Goal: Contribute content: Contribute content

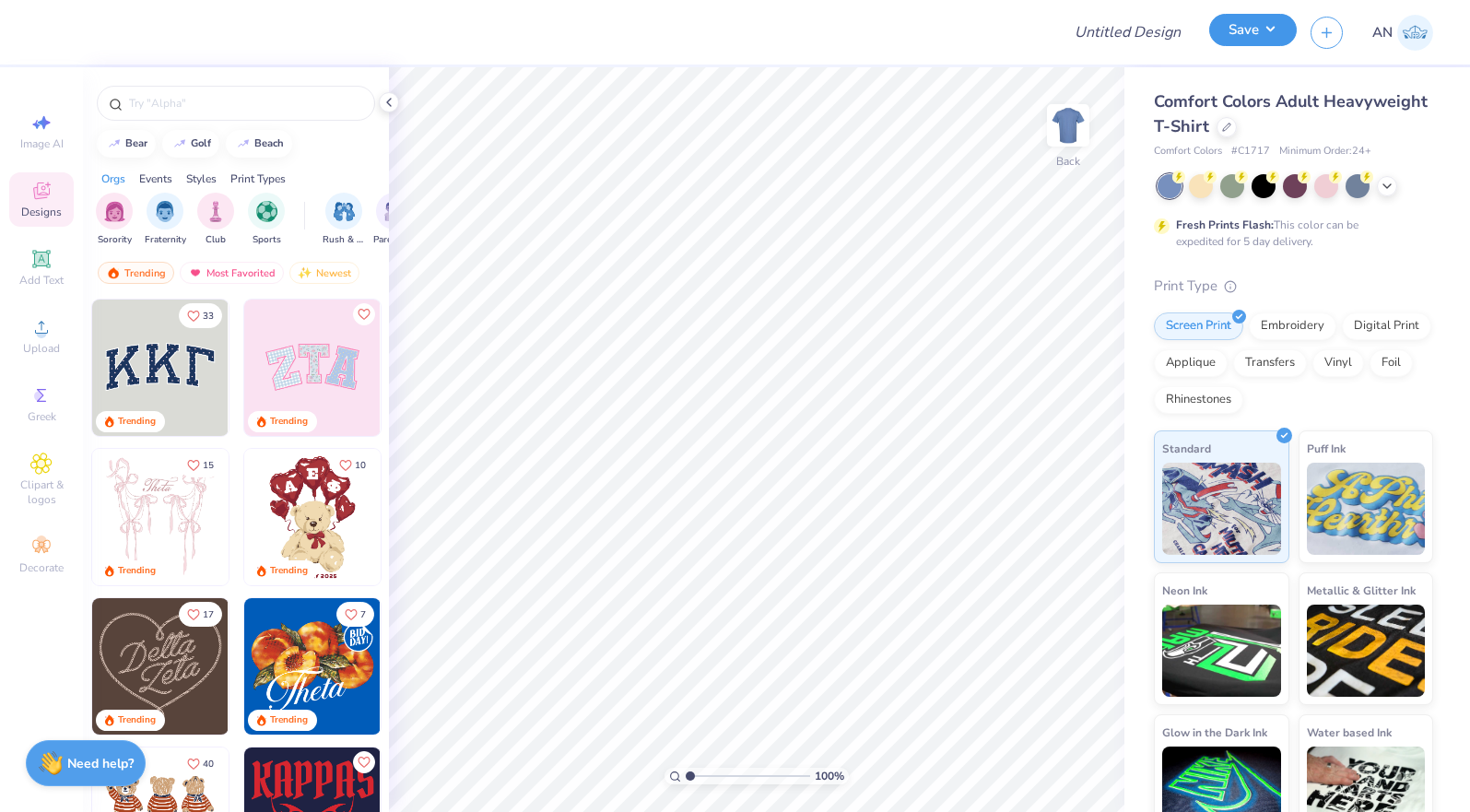
click at [1244, 26] on button "Save" at bounding box center [1253, 30] width 88 height 32
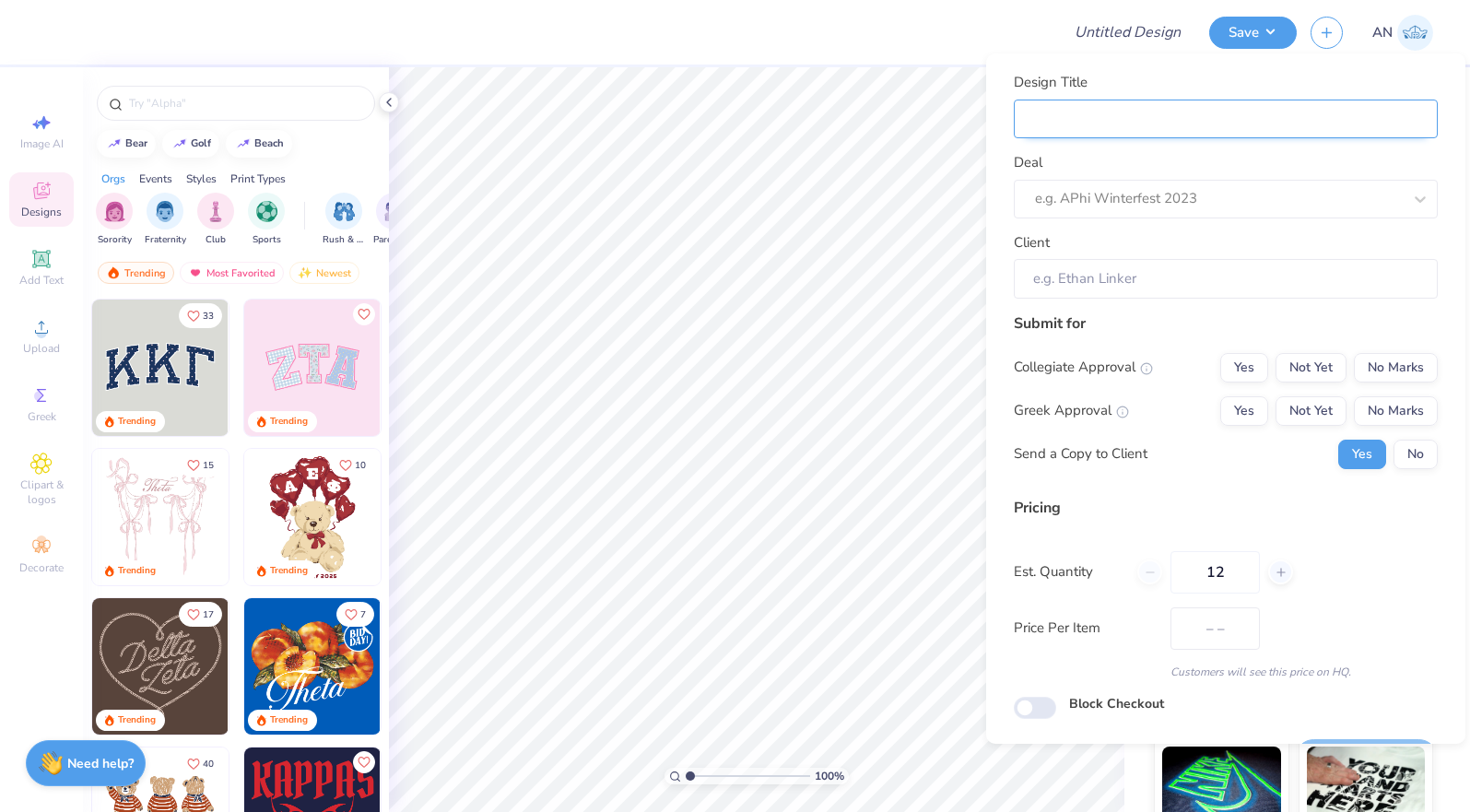
click at [1214, 119] on input "Design Title" at bounding box center [1226, 119] width 424 height 40
type input "T"
type input "Te"
type input "Tes"
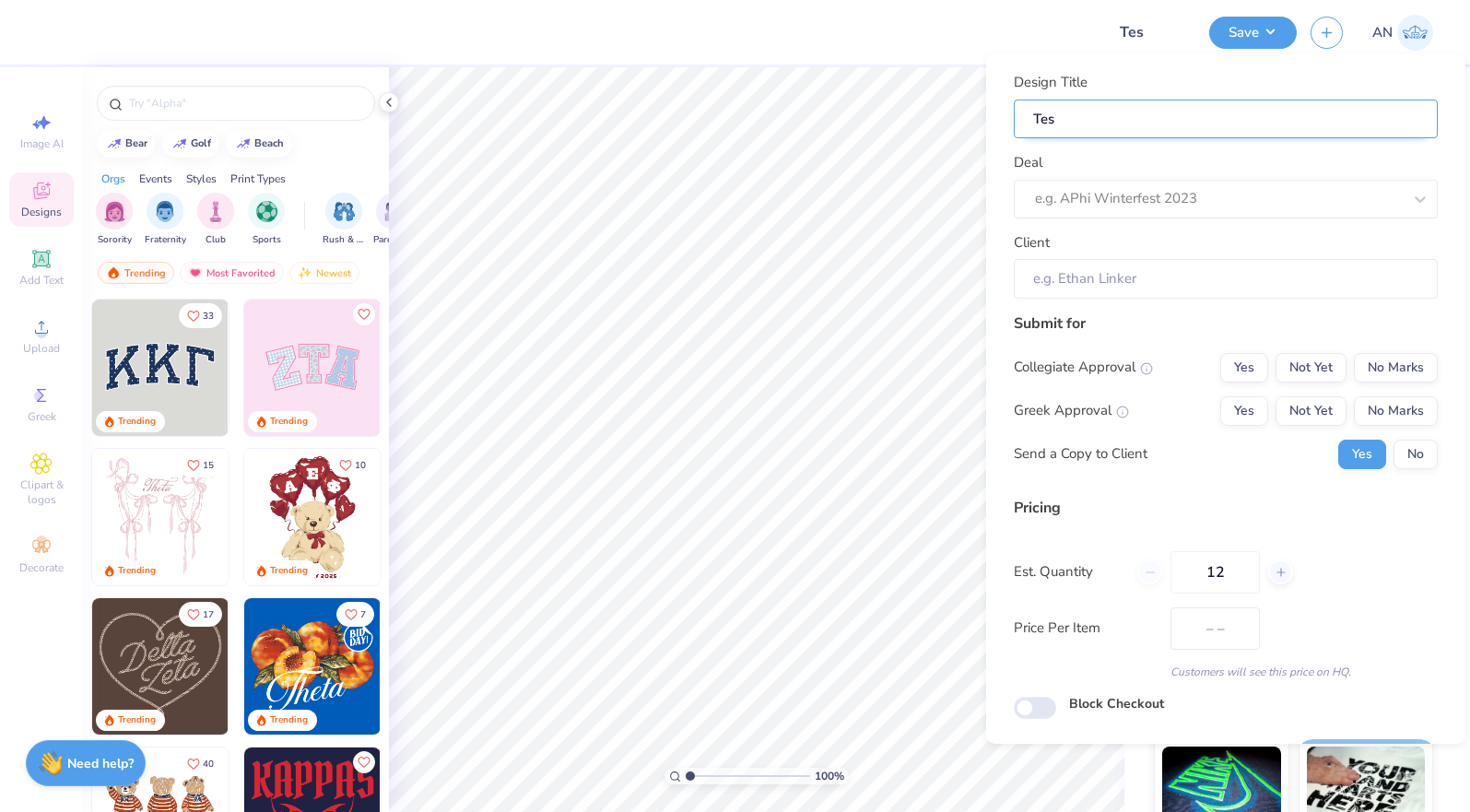
type input "Test"
type input "Test ["
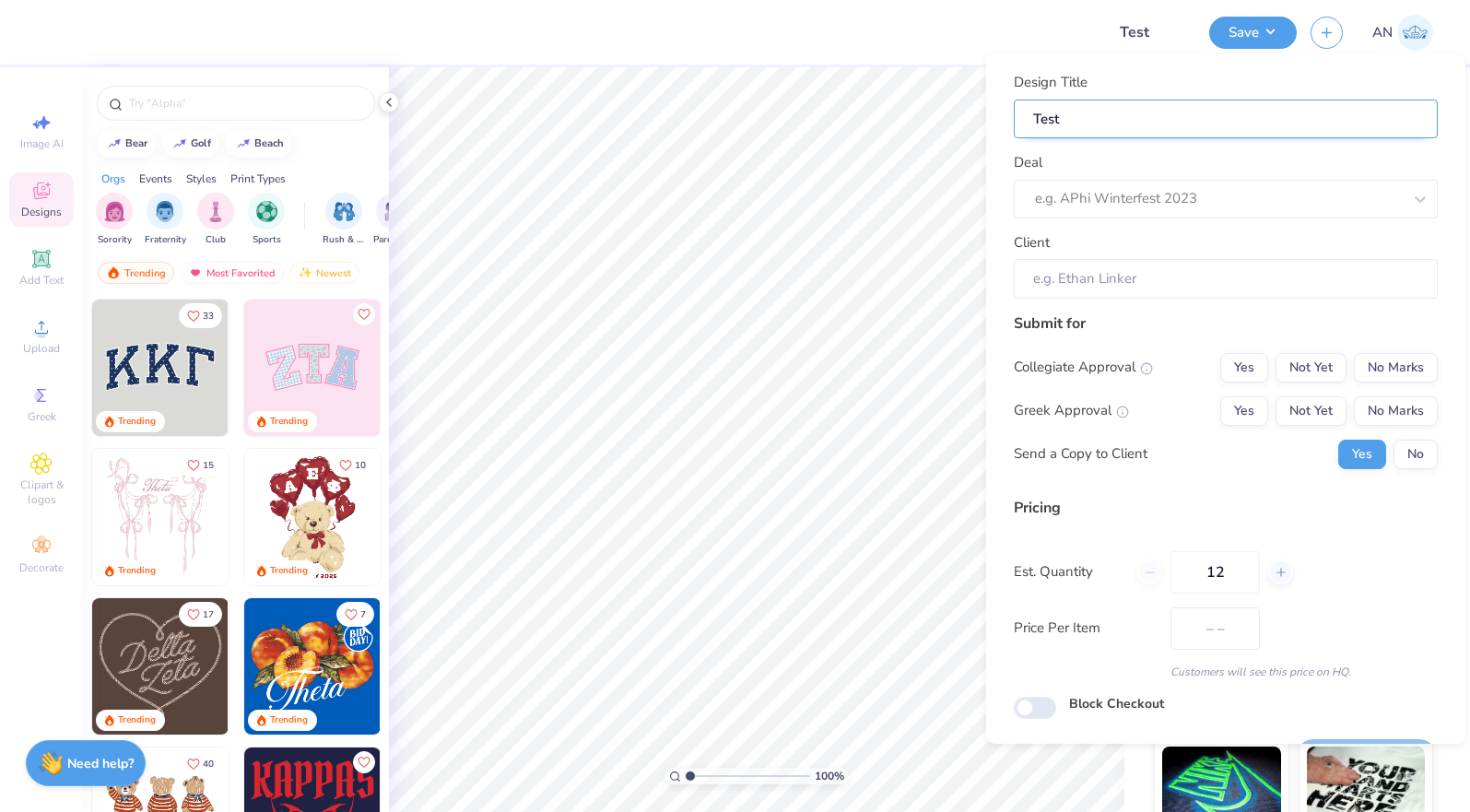
type input "Test ["
type input "Test [r"
type input "Test [rp"
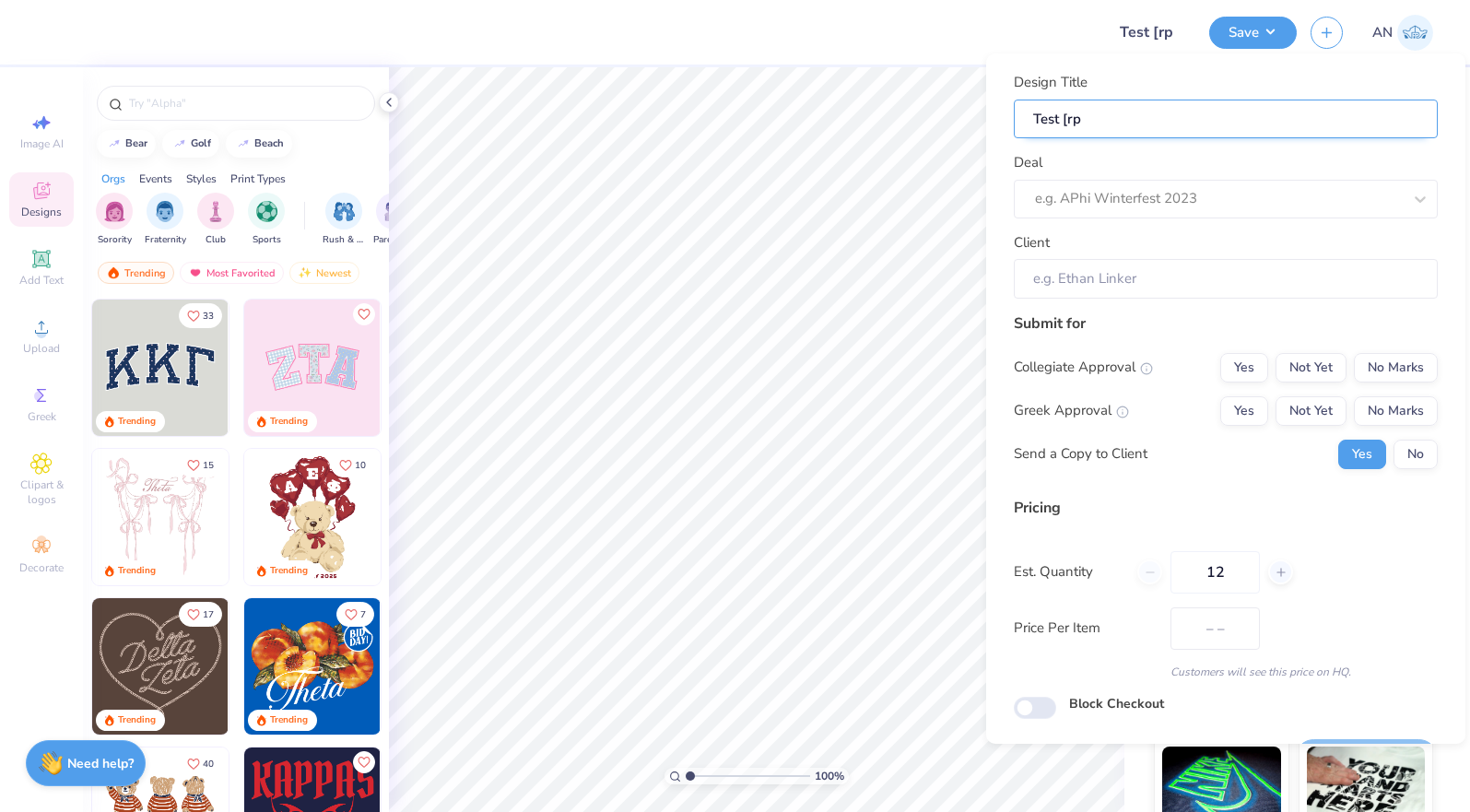
type input "Test [rpp"
type input "Test [rppf"
type input "Test [rppf\"
type input "Test [rppf\\"
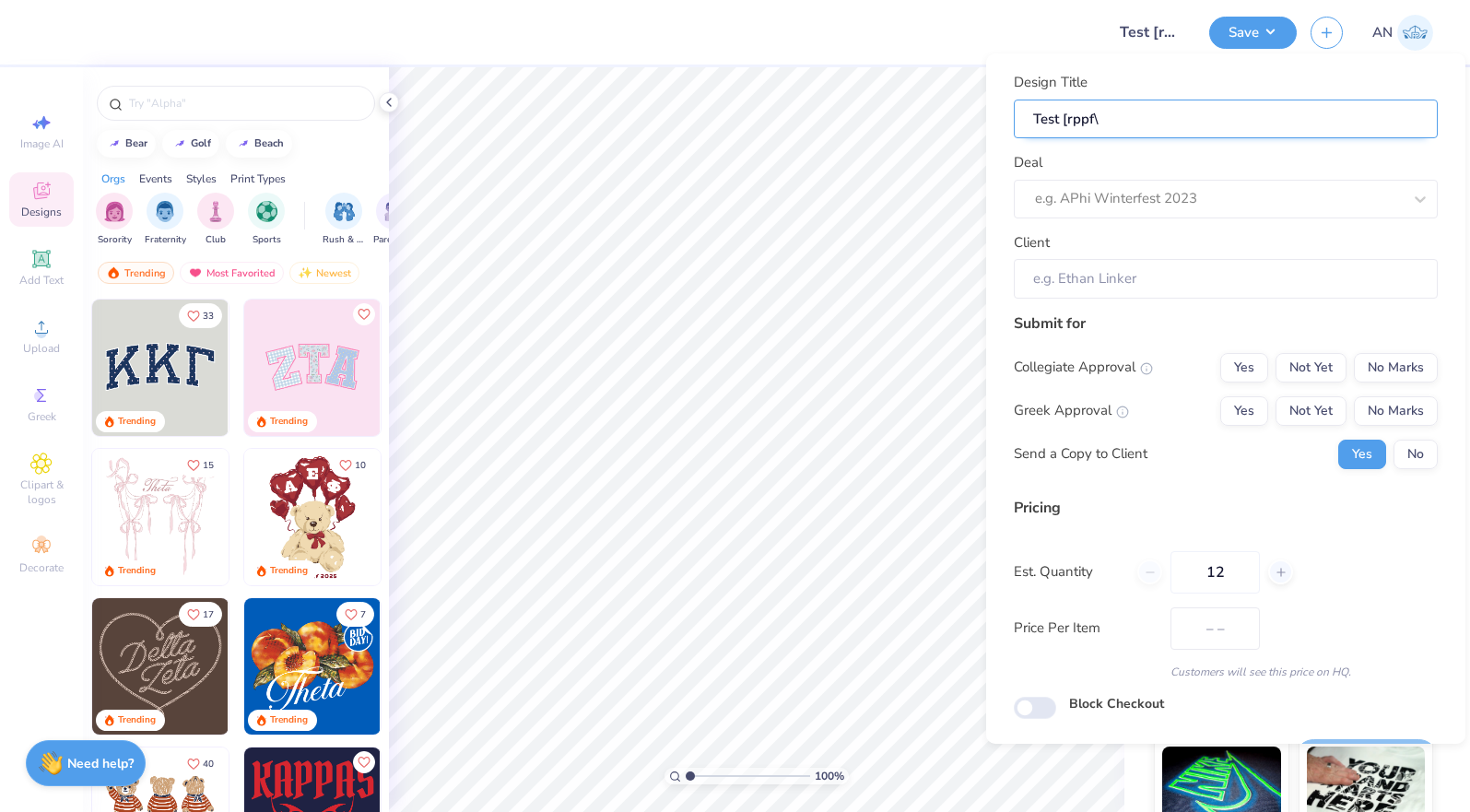
type input "Test [rppf\\"
type input "Test [rppf\"
type input "Test [rppf"
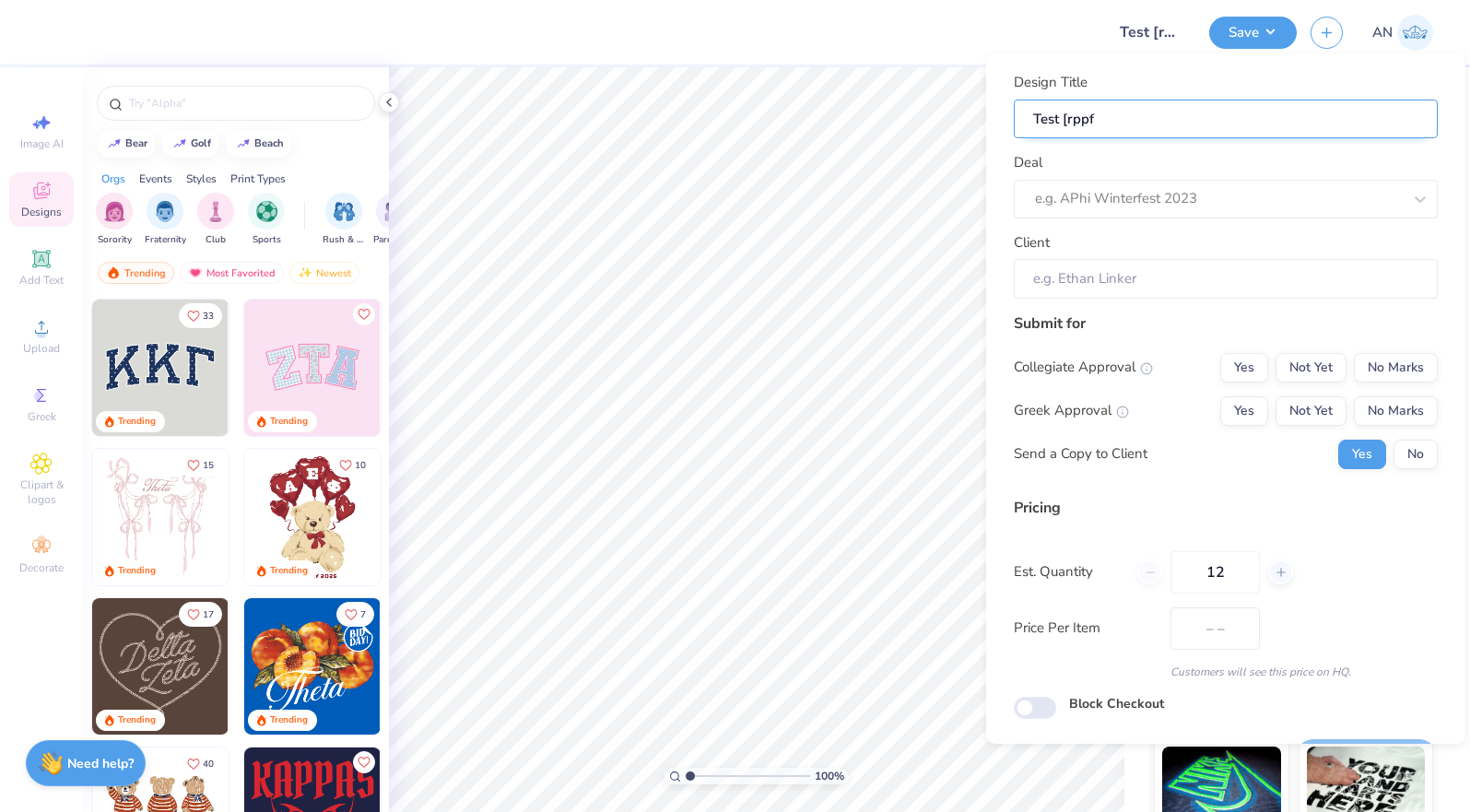
type input "Test [rpp"
type input "Test [rp"
type input "Test [r"
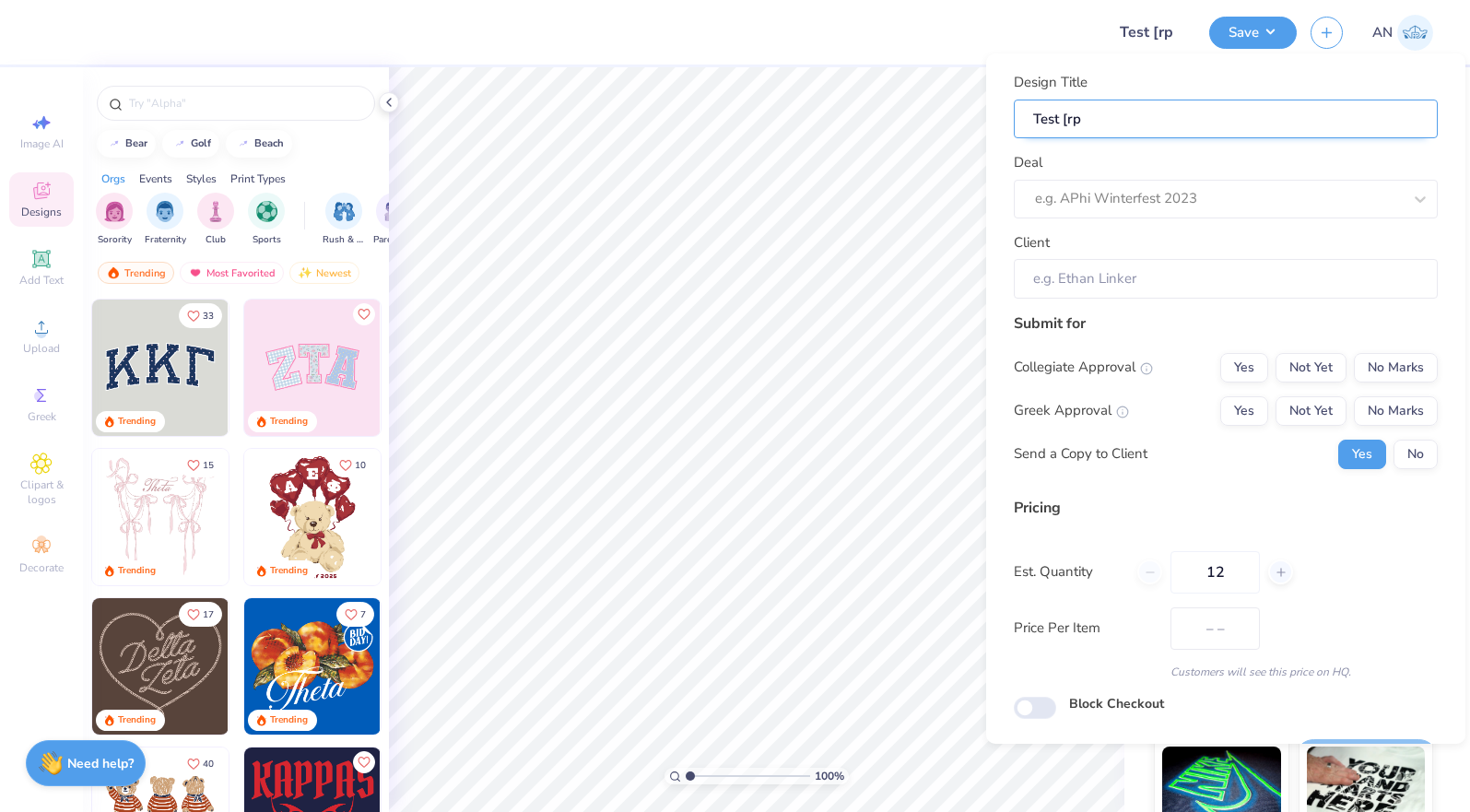
type input "Test [r"
type input "Test ["
type input "Test"
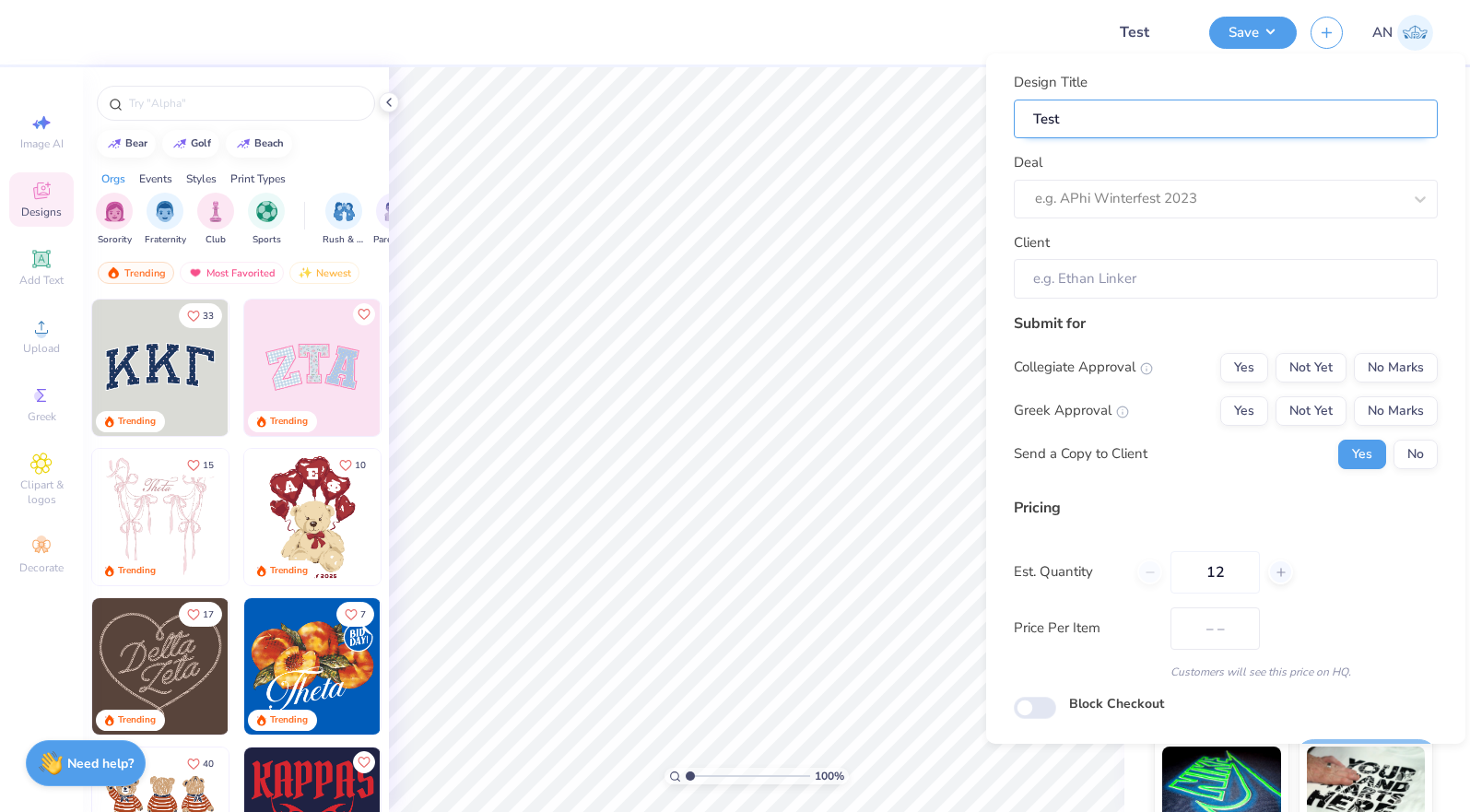
type input "Test P"
type input "Test Pr"
type input "Test Pro"
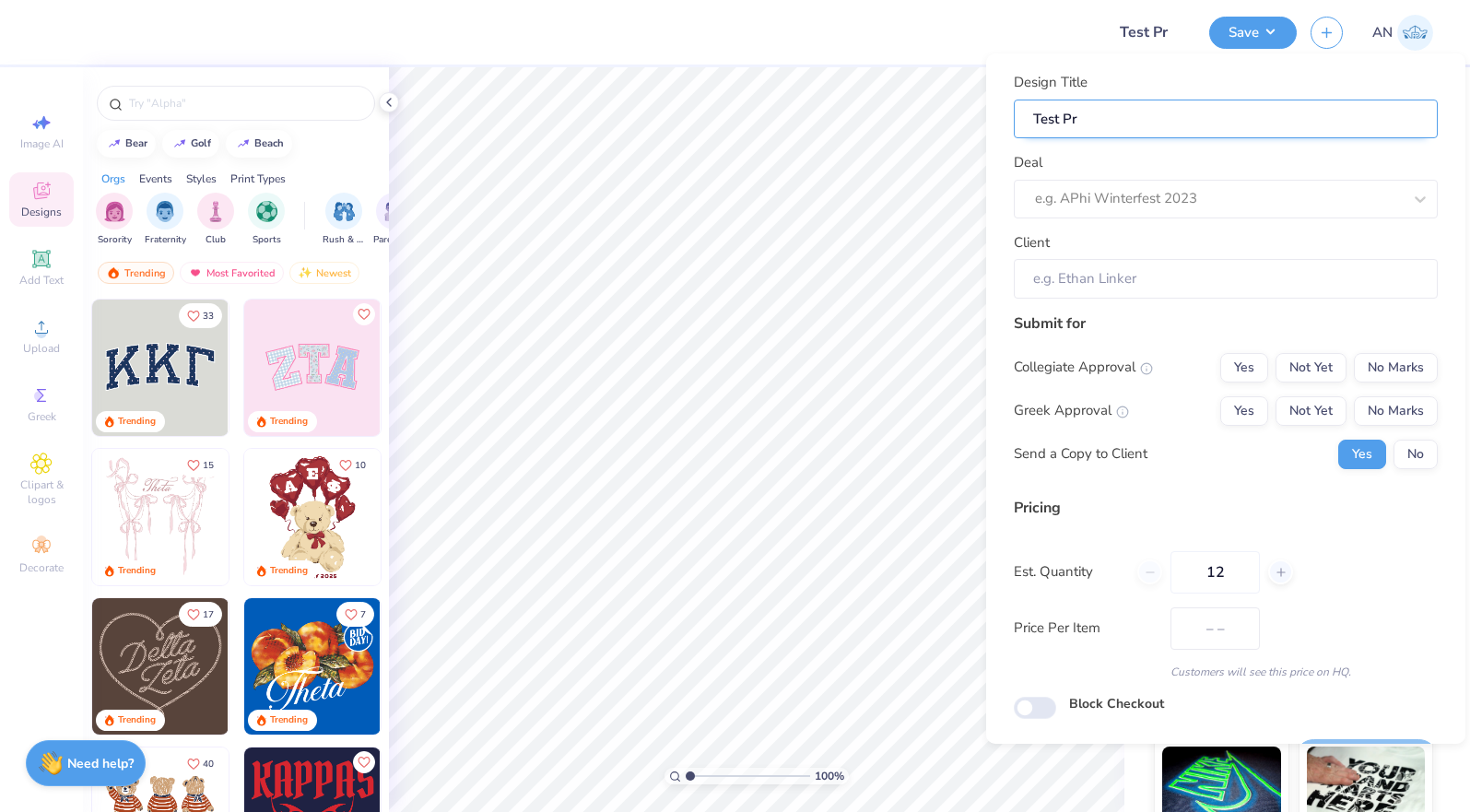
type input "Test Pro"
type input "Test Proo"
type input "Test Proof"
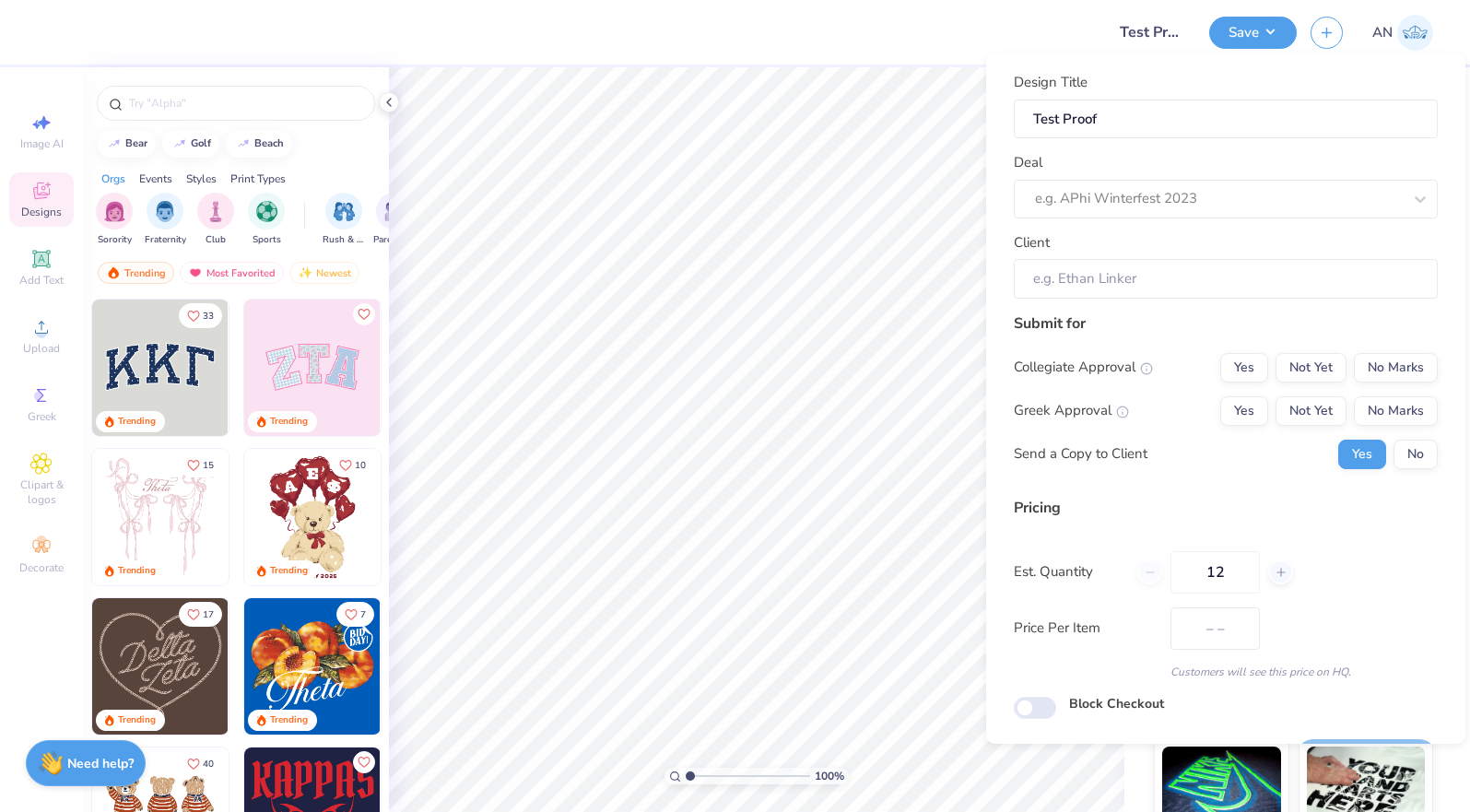
click at [1244, 87] on div "Design Title Test Proof" at bounding box center [1226, 105] width 424 height 66
click at [1229, 34] on button "Save" at bounding box center [1253, 30] width 88 height 32
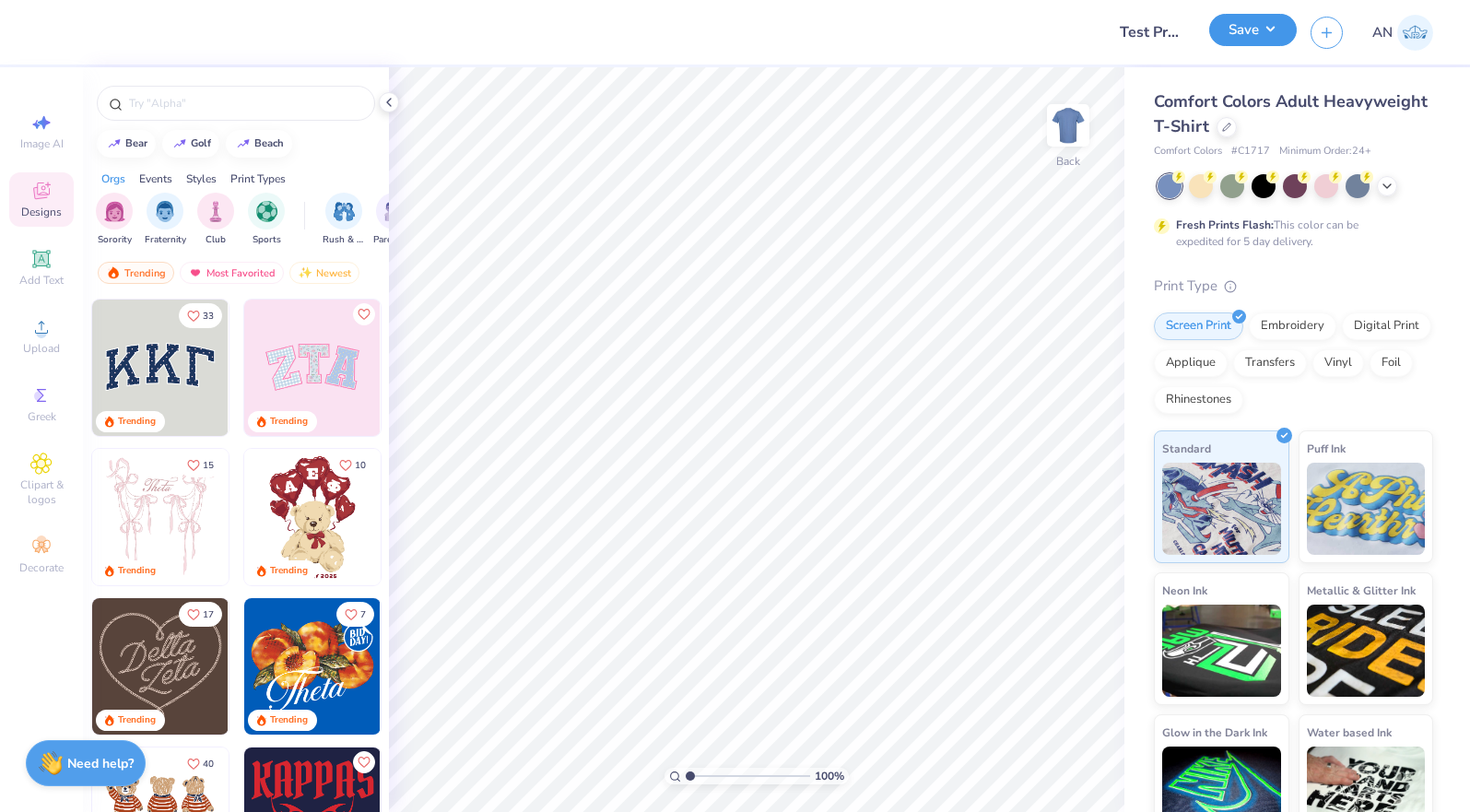
click at [1241, 43] on button "Save" at bounding box center [1253, 30] width 88 height 32
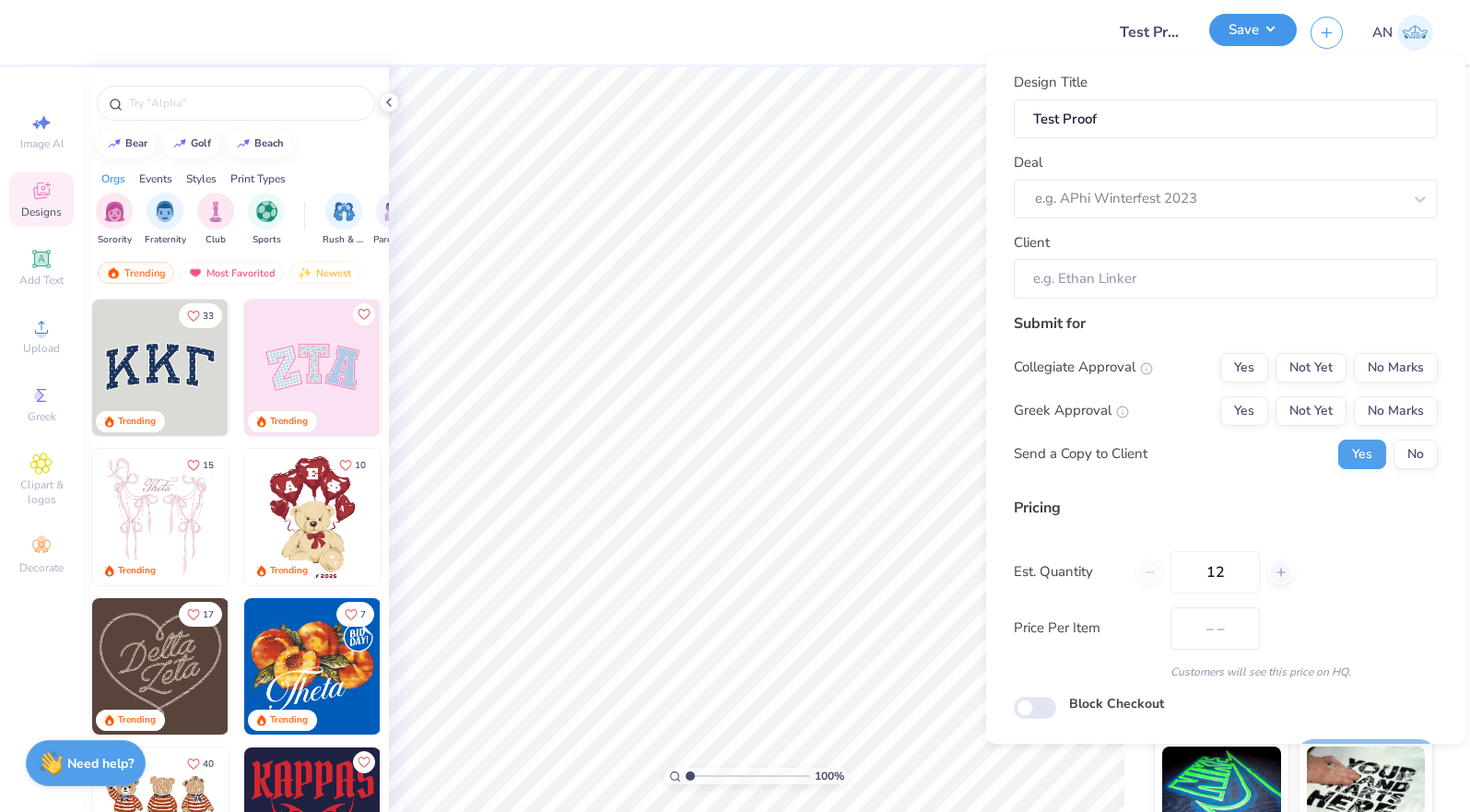
click at [1228, 41] on button "Save" at bounding box center [1253, 30] width 88 height 32
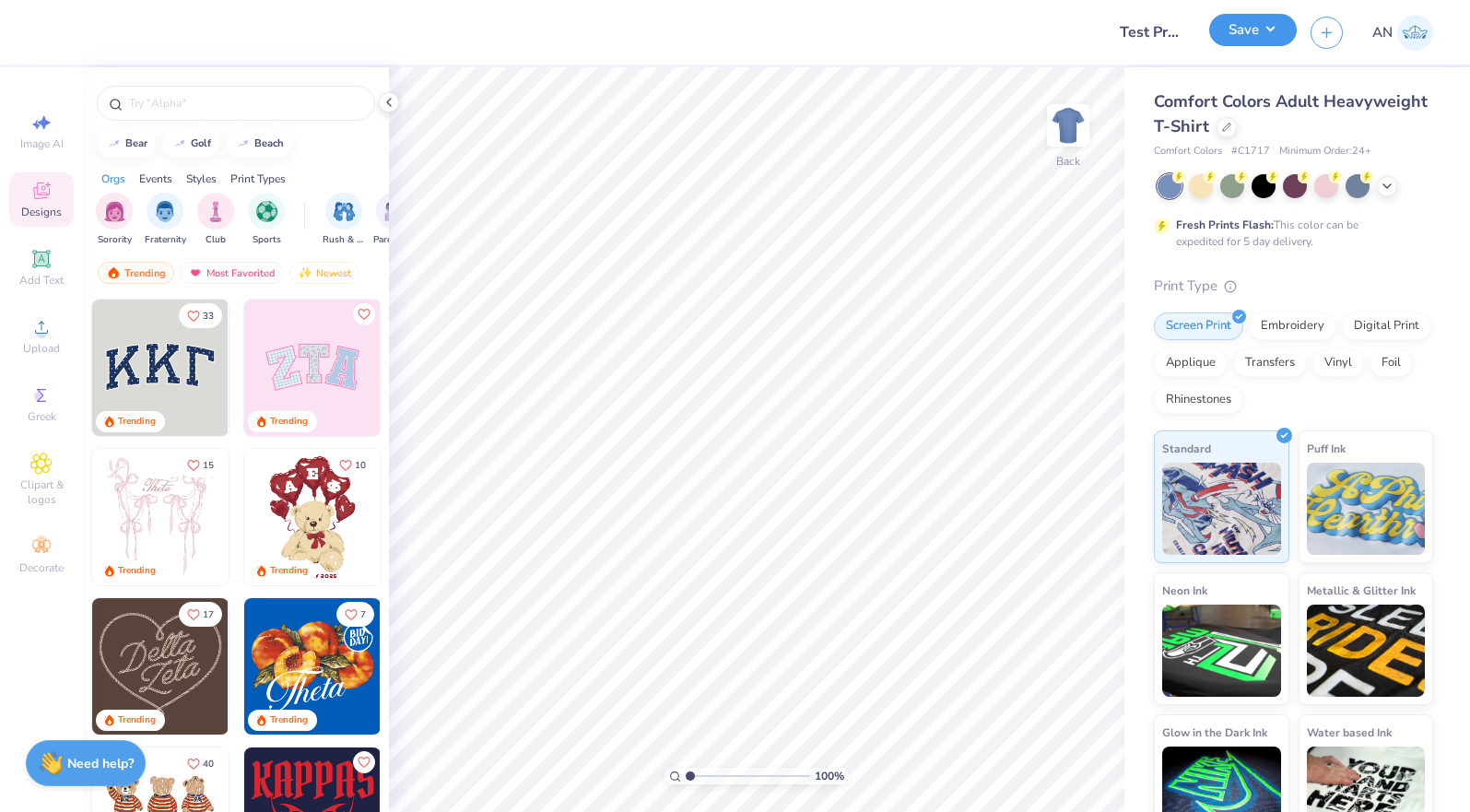
click at [1241, 32] on button "Save" at bounding box center [1253, 30] width 88 height 32
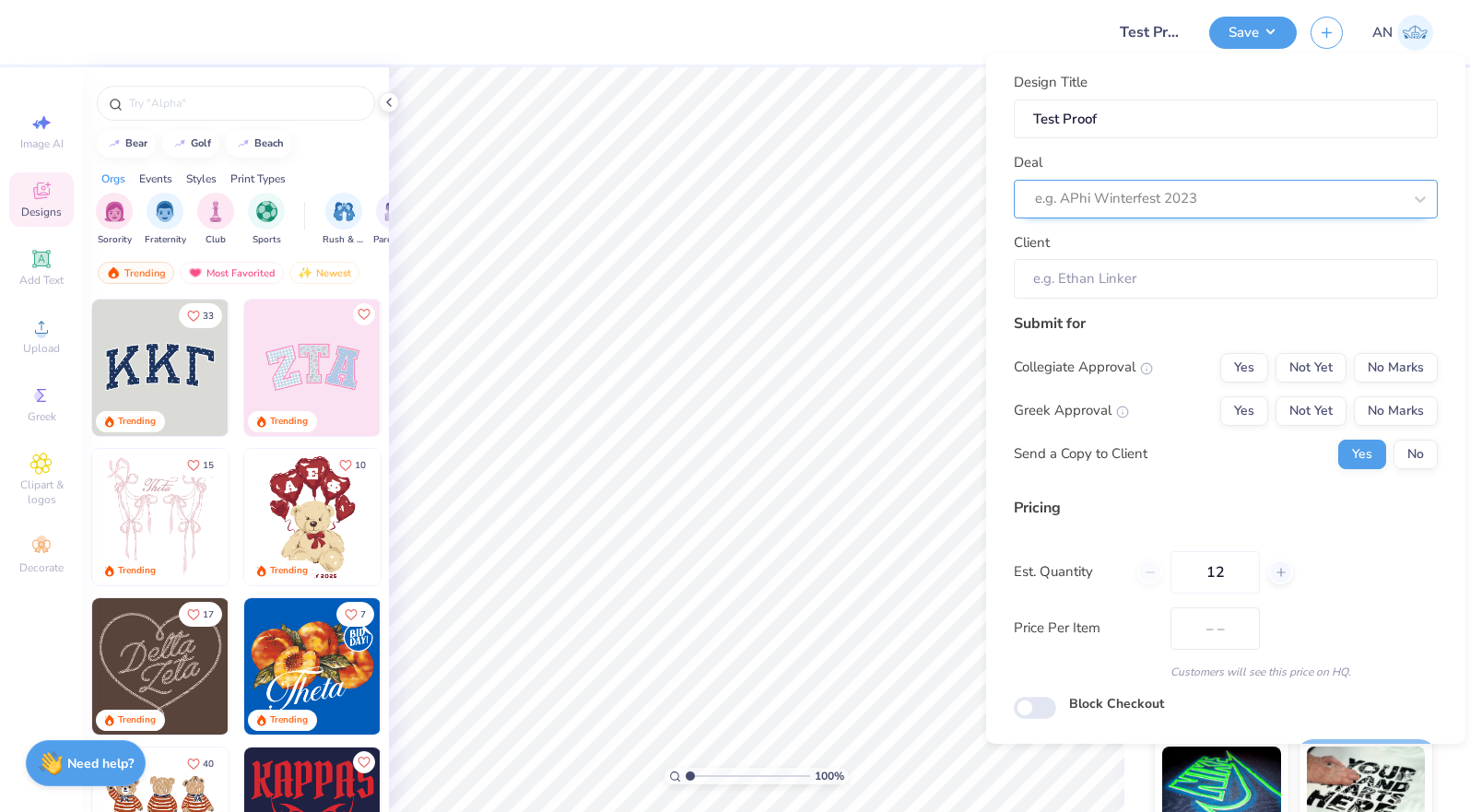
click at [1211, 207] on div at bounding box center [1218, 198] width 367 height 25
click at [1180, 244] on div "Test Proof" at bounding box center [1226, 248] width 409 height 30
type input "test"
type input "[PERSON_NAME]"
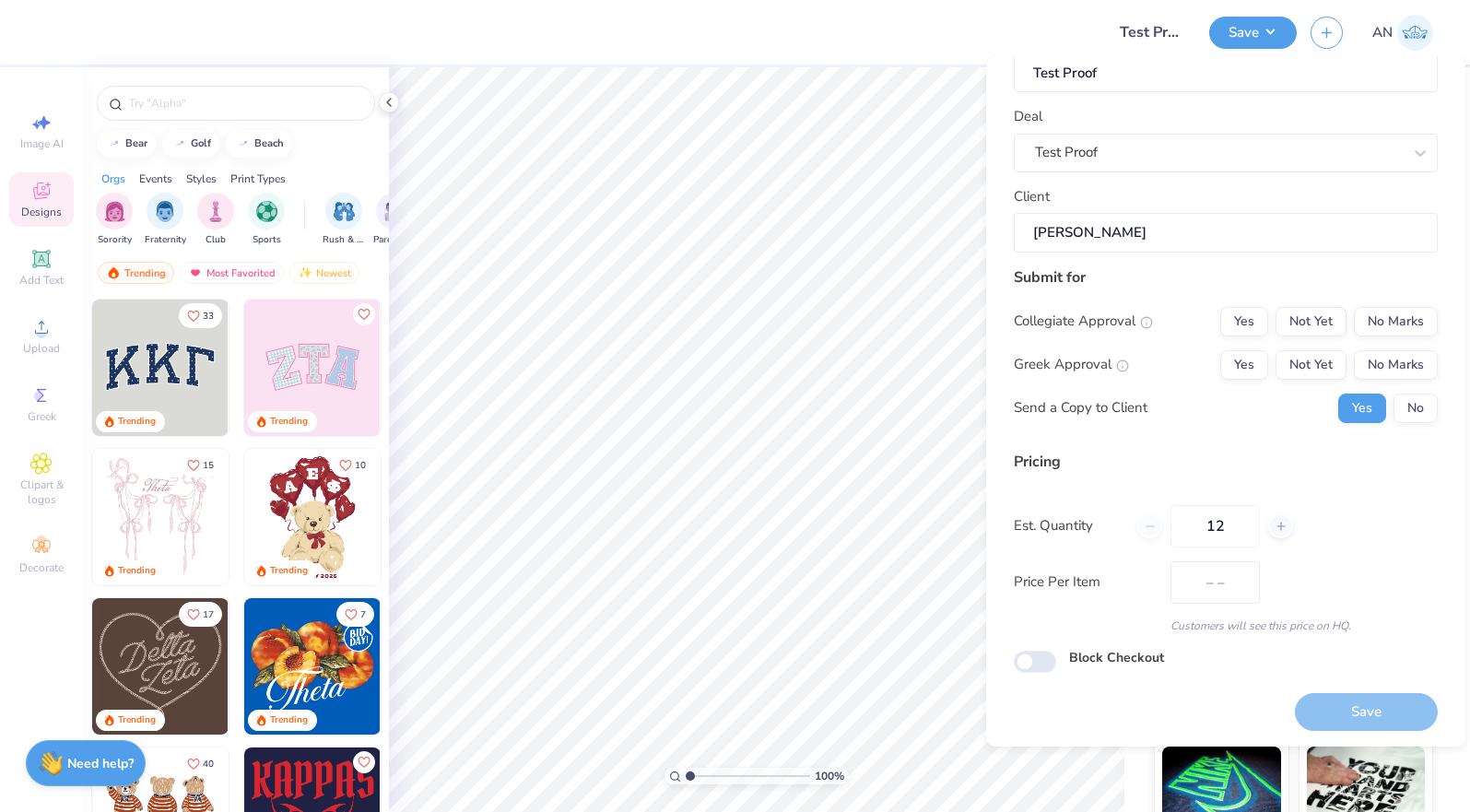
scroll to position [52, 0]
click at [1361, 315] on button "No Marks" at bounding box center [1395, 318] width 84 height 29
click at [1369, 356] on button "No Marks" at bounding box center [1395, 361] width 84 height 29
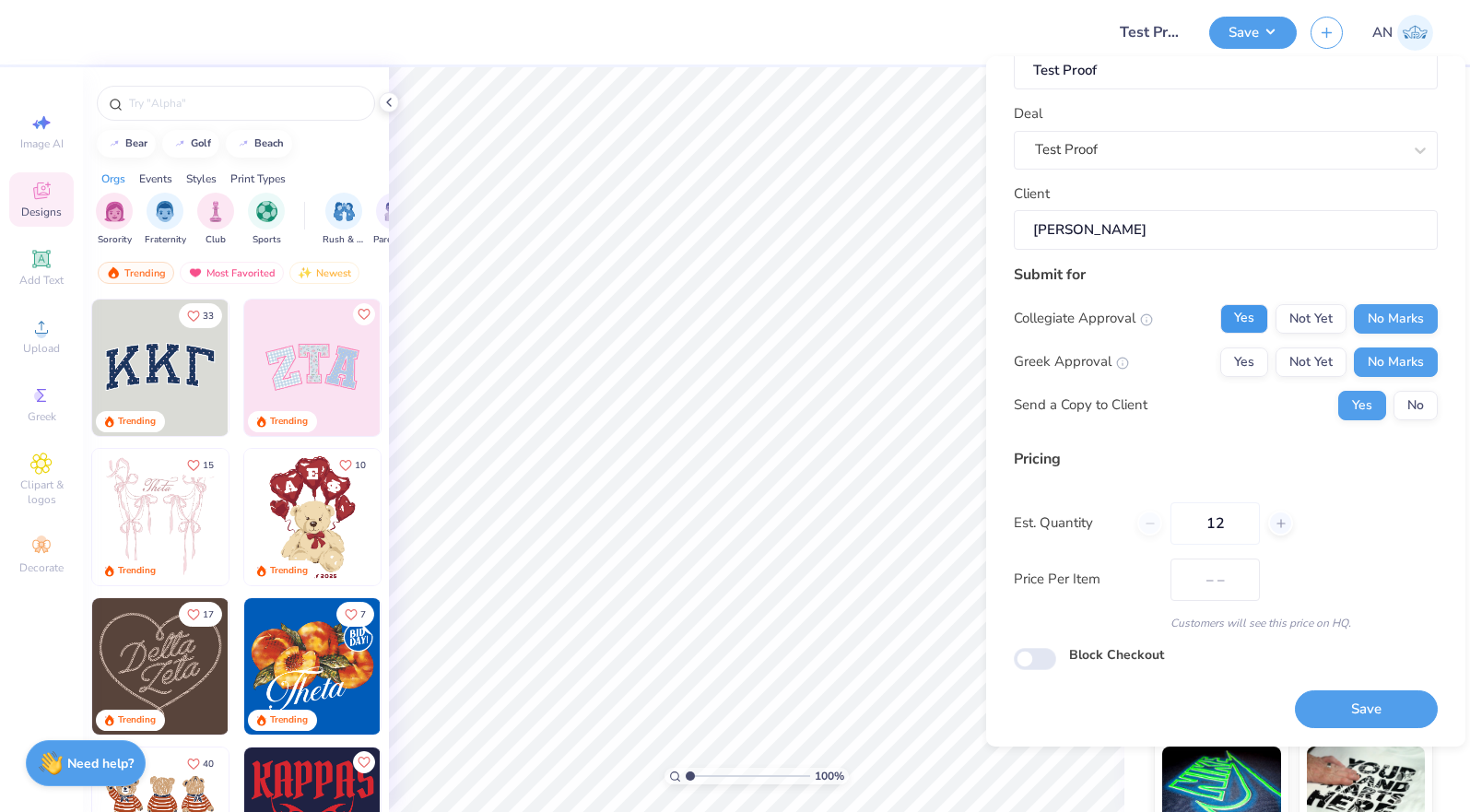
click at [1234, 323] on button "Yes" at bounding box center [1244, 318] width 48 height 29
click at [1234, 366] on button "Yes" at bounding box center [1244, 361] width 48 height 29
click at [1371, 312] on button "No Marks" at bounding box center [1395, 318] width 84 height 29
click at [1412, 373] on button "No Marks" at bounding box center [1395, 361] width 84 height 29
click at [1417, 398] on button "No" at bounding box center [1415, 405] width 44 height 29
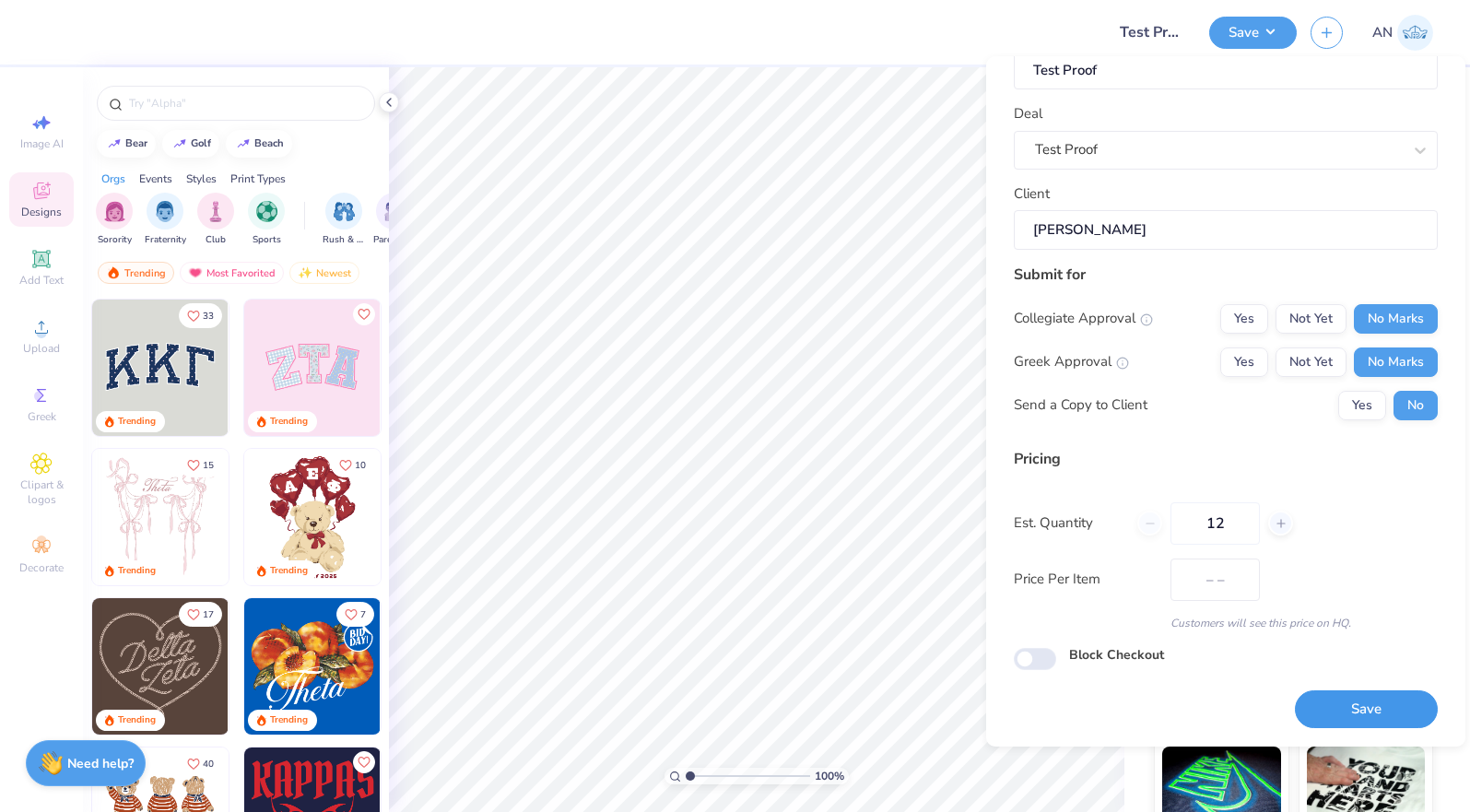
click at [1360, 694] on button "Save" at bounding box center [1365, 709] width 142 height 38
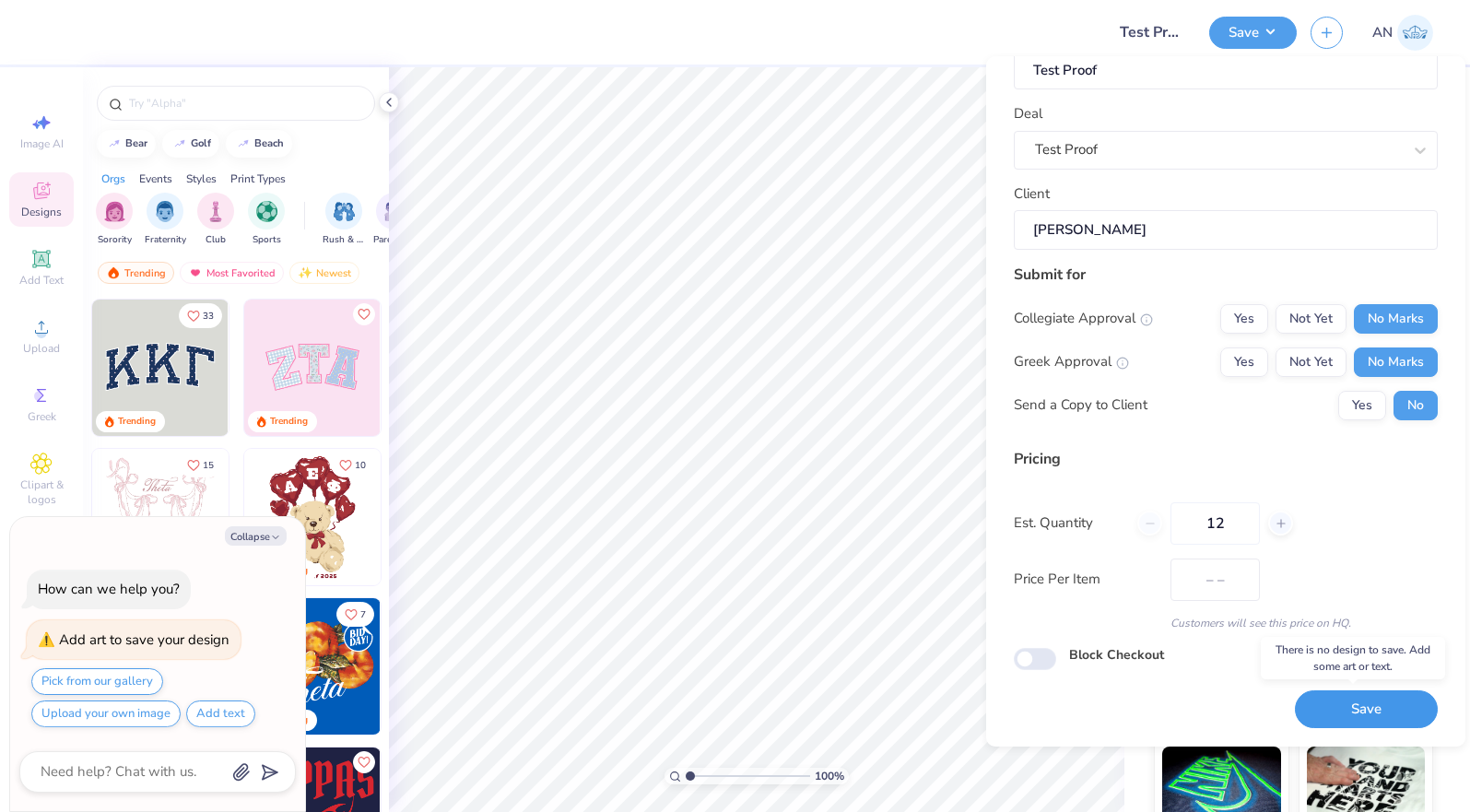
click at [1362, 692] on button "Save" at bounding box center [1365, 709] width 142 height 38
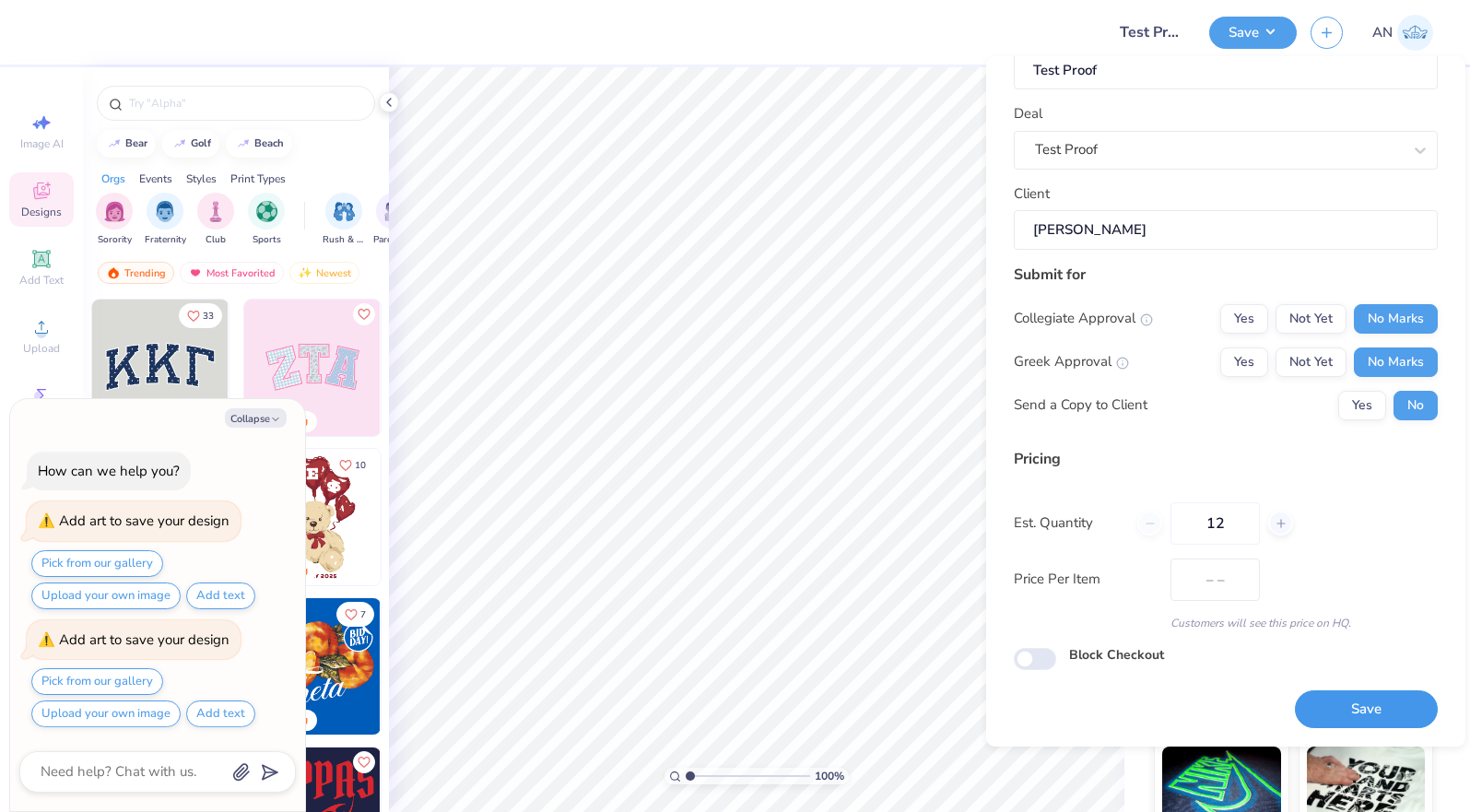
click at [1374, 704] on button "Save" at bounding box center [1365, 709] width 142 height 38
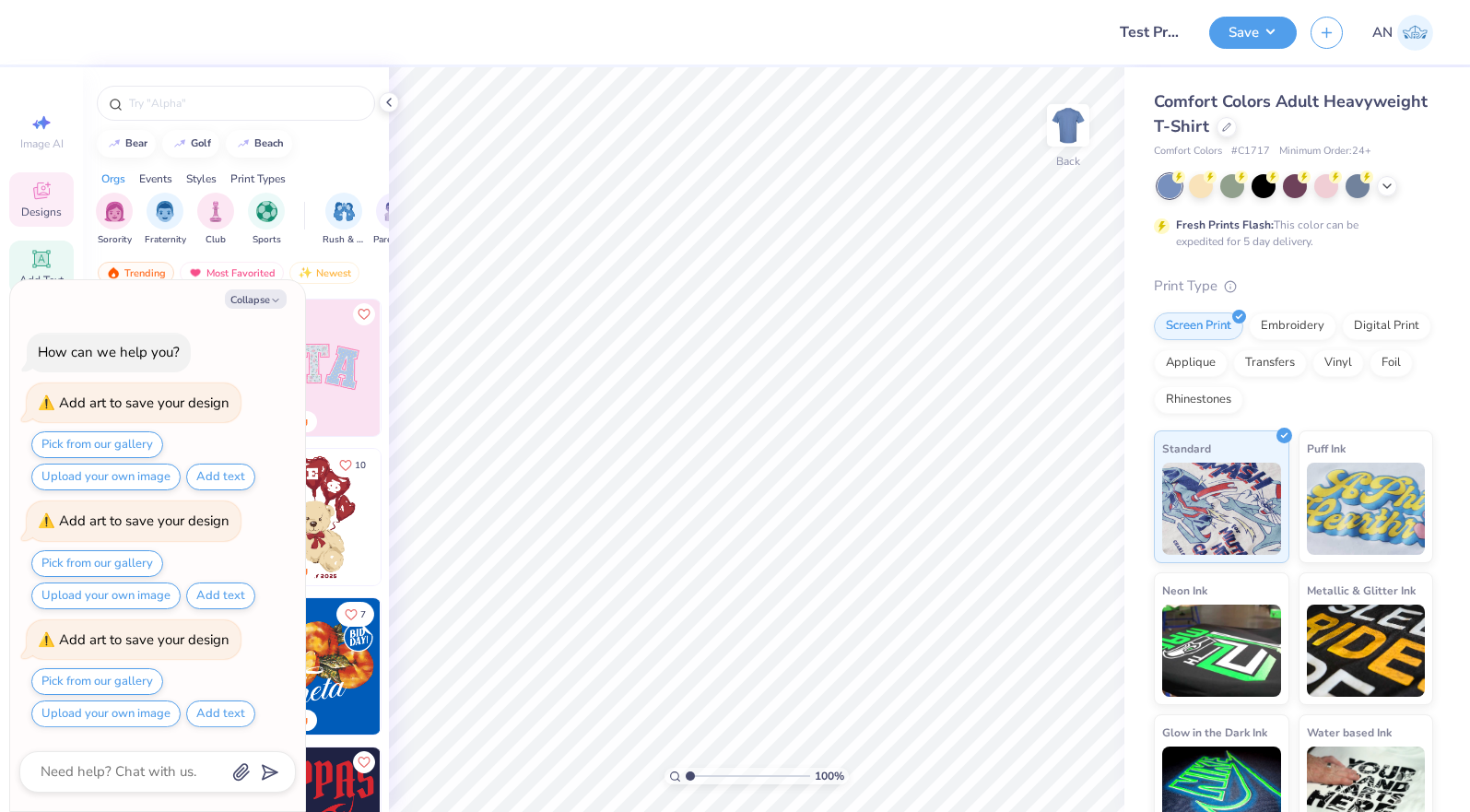
click at [50, 255] on icon at bounding box center [41, 258] width 22 height 22
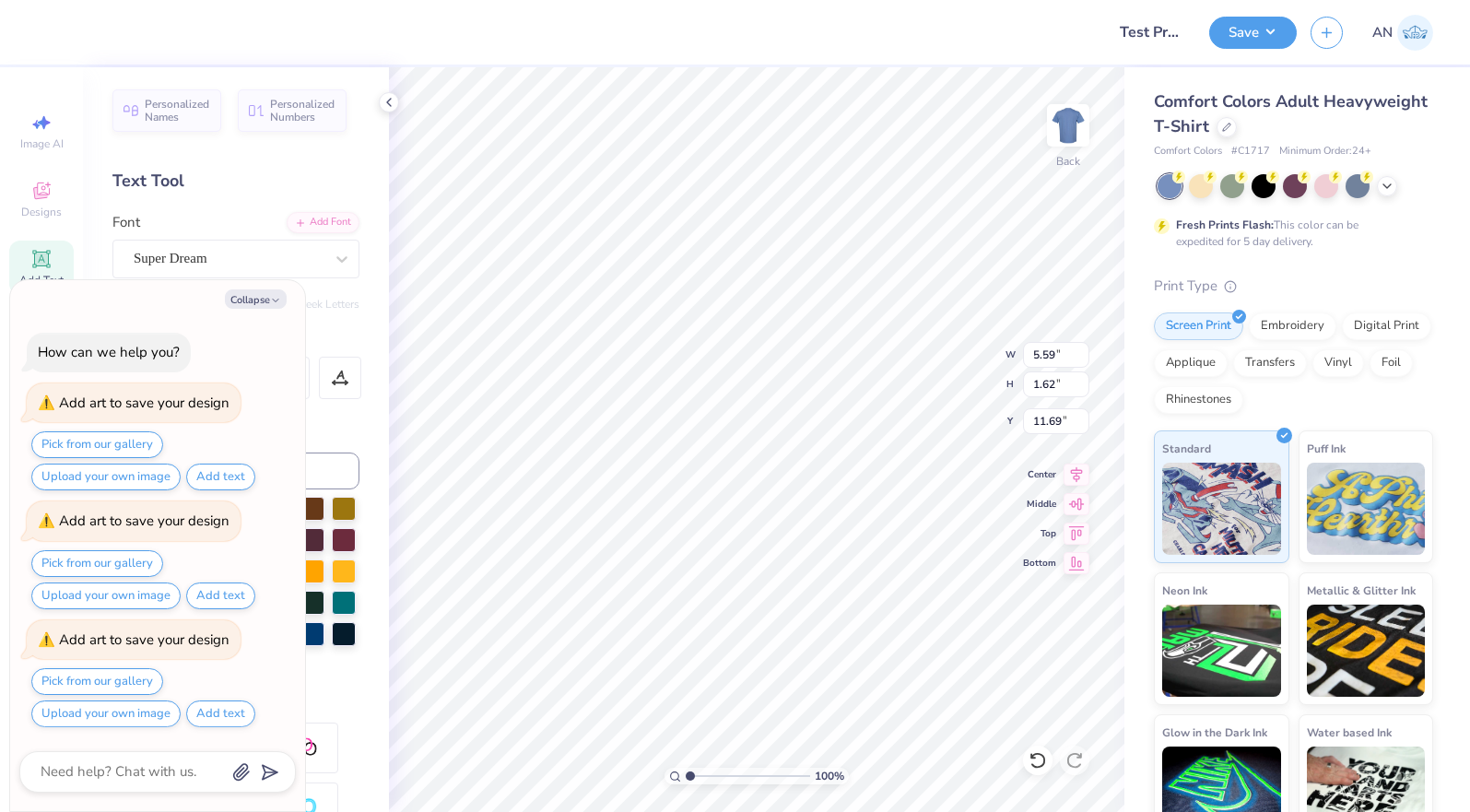
scroll to position [16, 3]
type textarea "x"
type textarea "Te"
type textarea "x"
type textarea "Test"
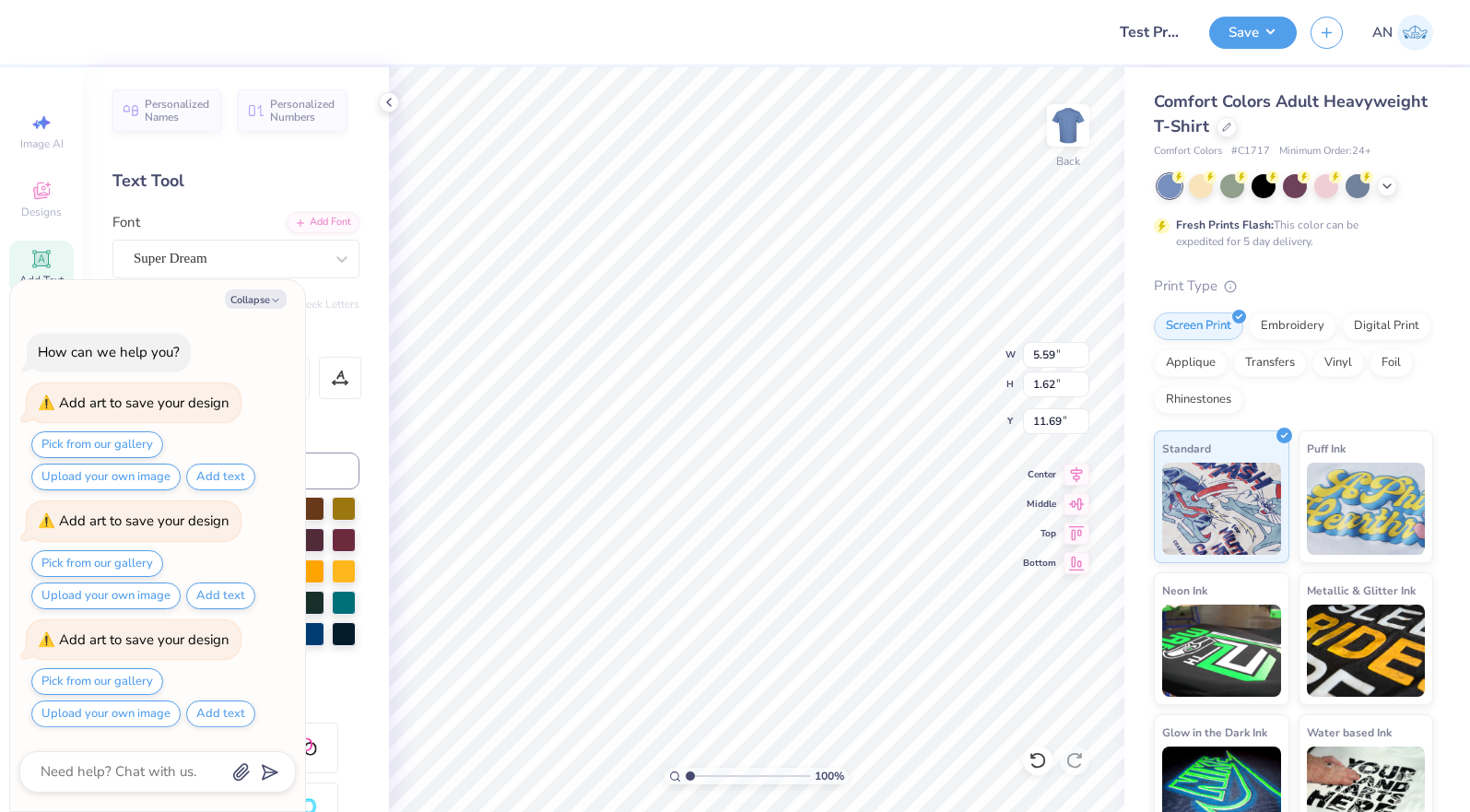
type textarea "x"
type textarea "Test"
type textarea "x"
type textarea "Test P"
type textarea "x"
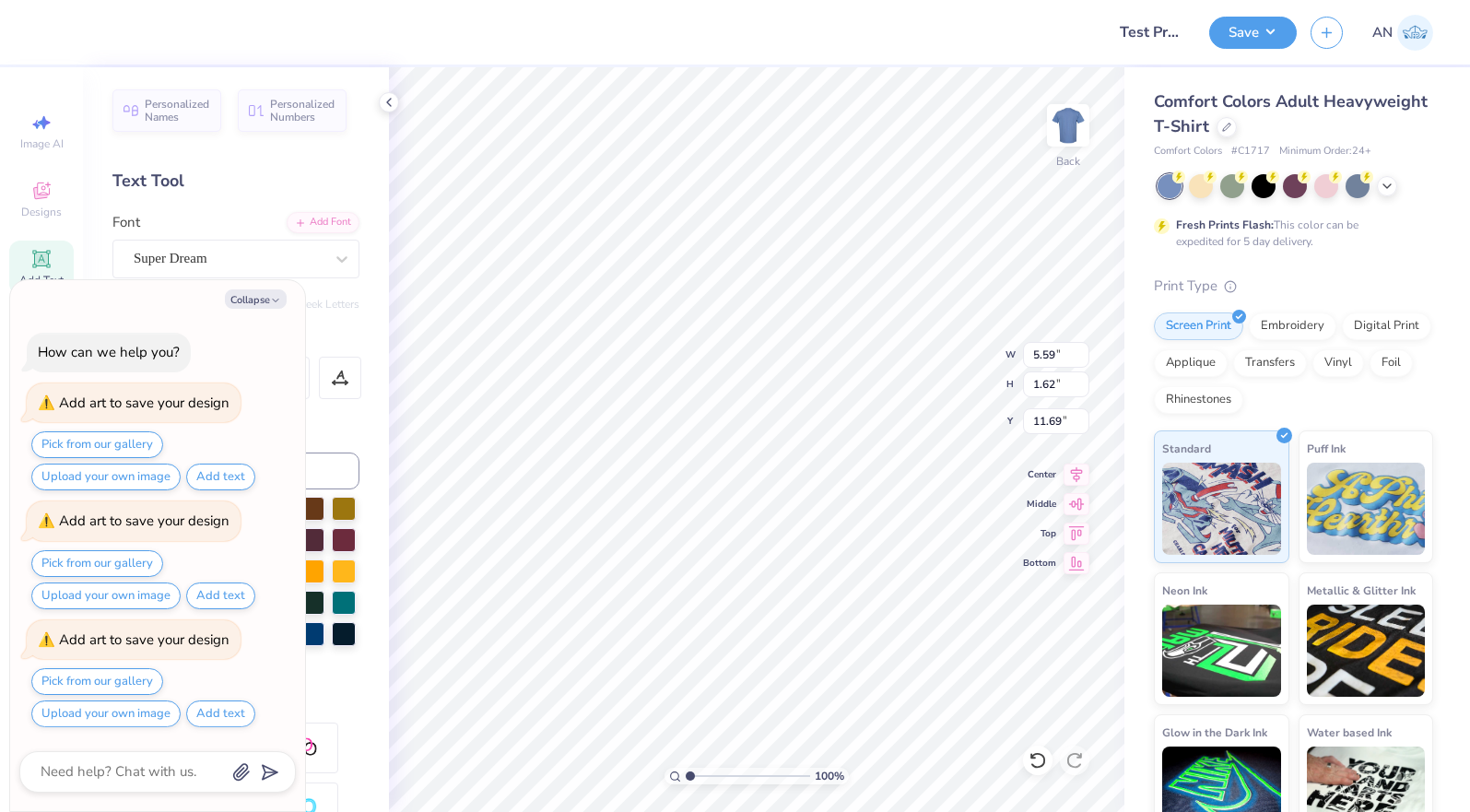
type textarea "Test Pr"
type textarea "x"
type textarea "Test Pro"
type textarea "x"
type textarea "Test Proo"
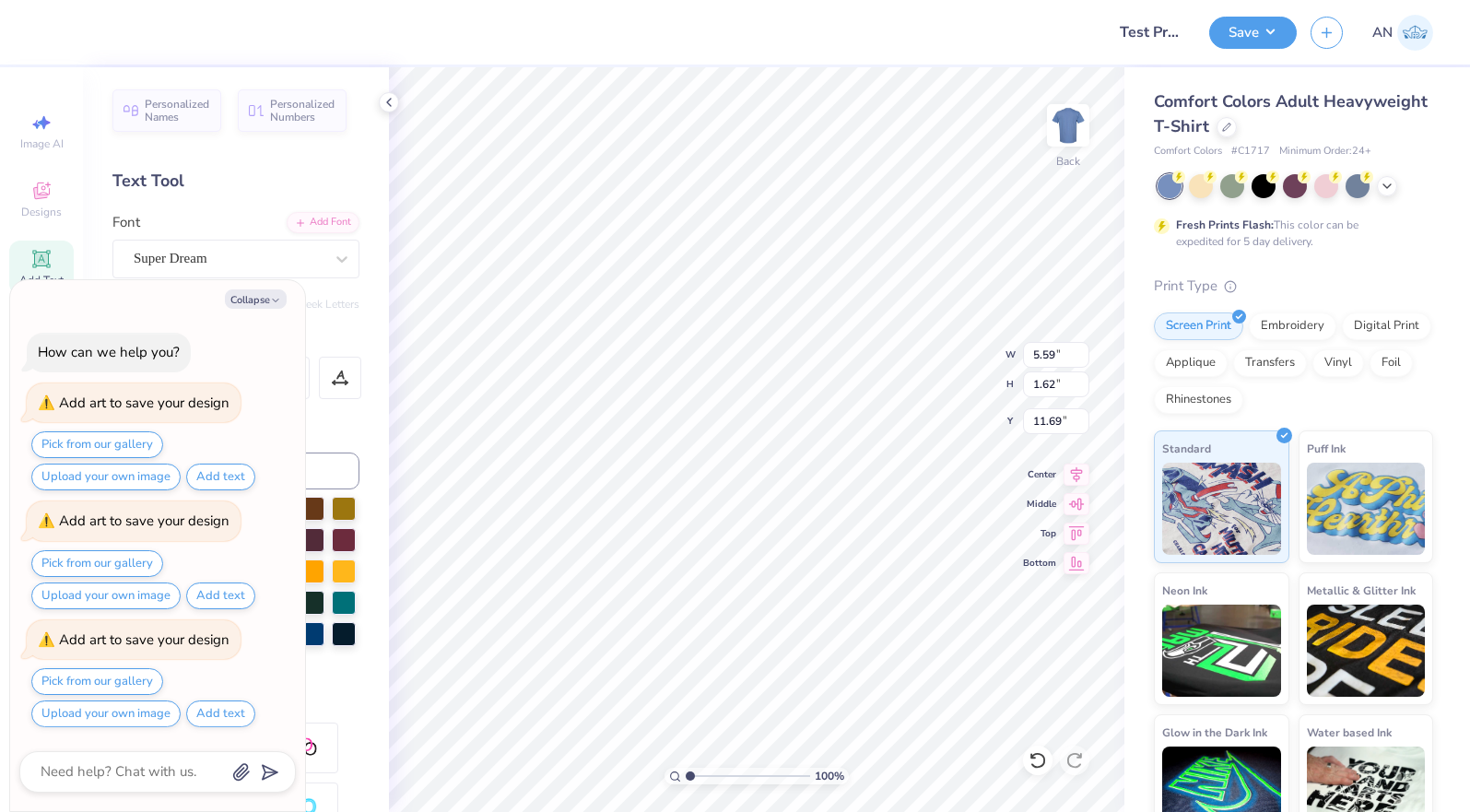
type textarea "x"
type textarea "Test Proof"
type textarea "x"
type textarea "Test Proof"
type textarea "x"
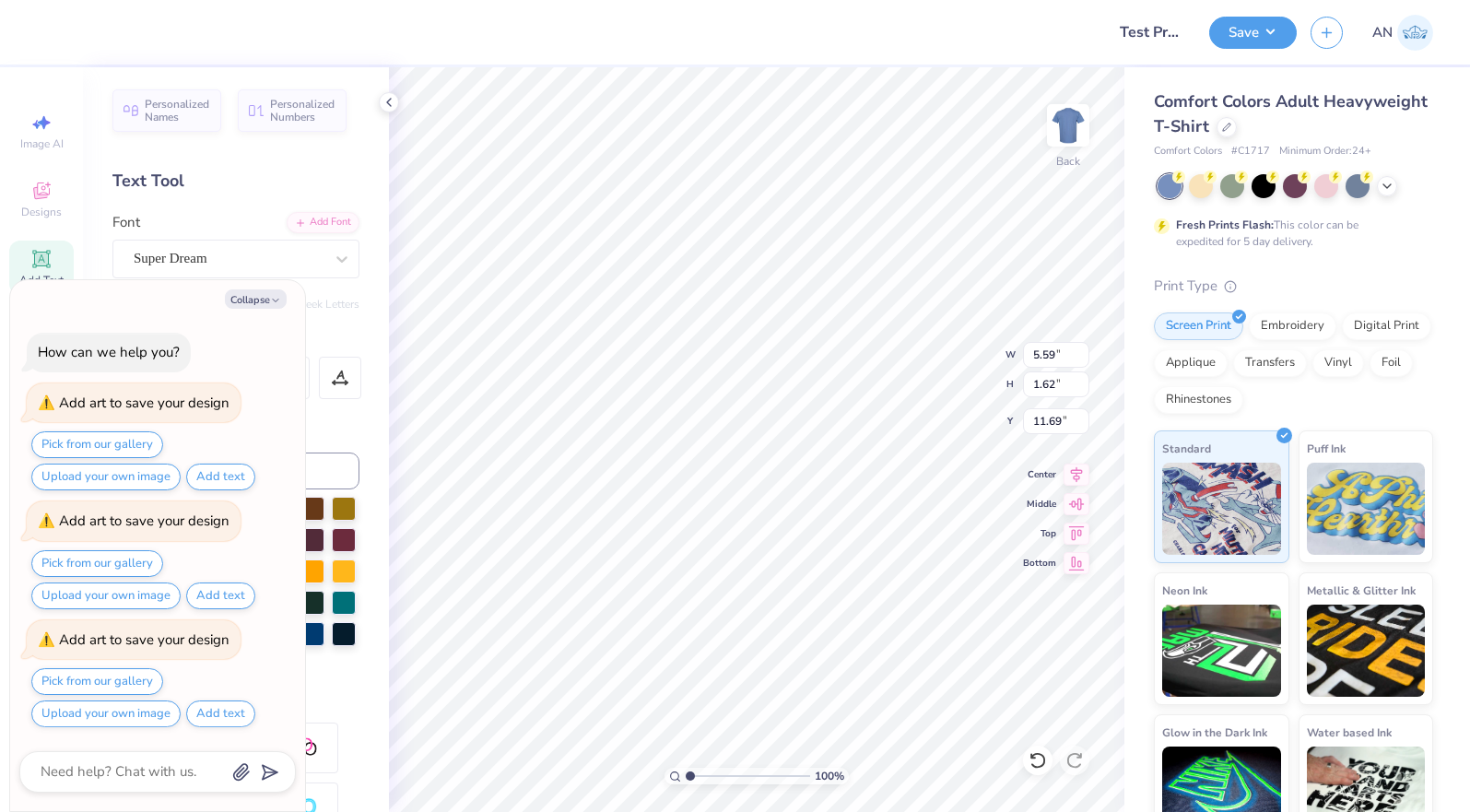
type textarea "Test Proof"
click at [1241, 28] on button "Save" at bounding box center [1253, 30] width 88 height 32
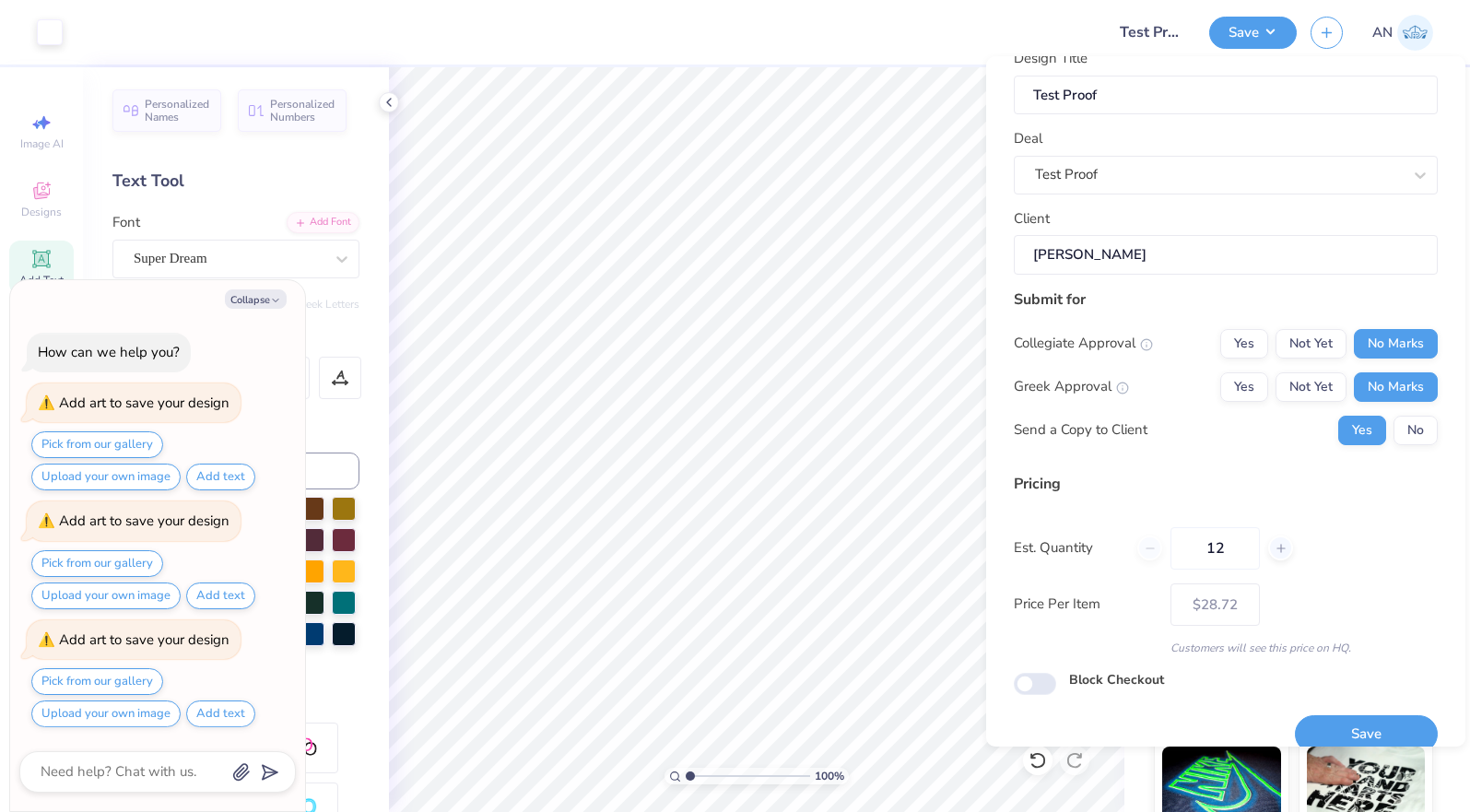
scroll to position [52, 0]
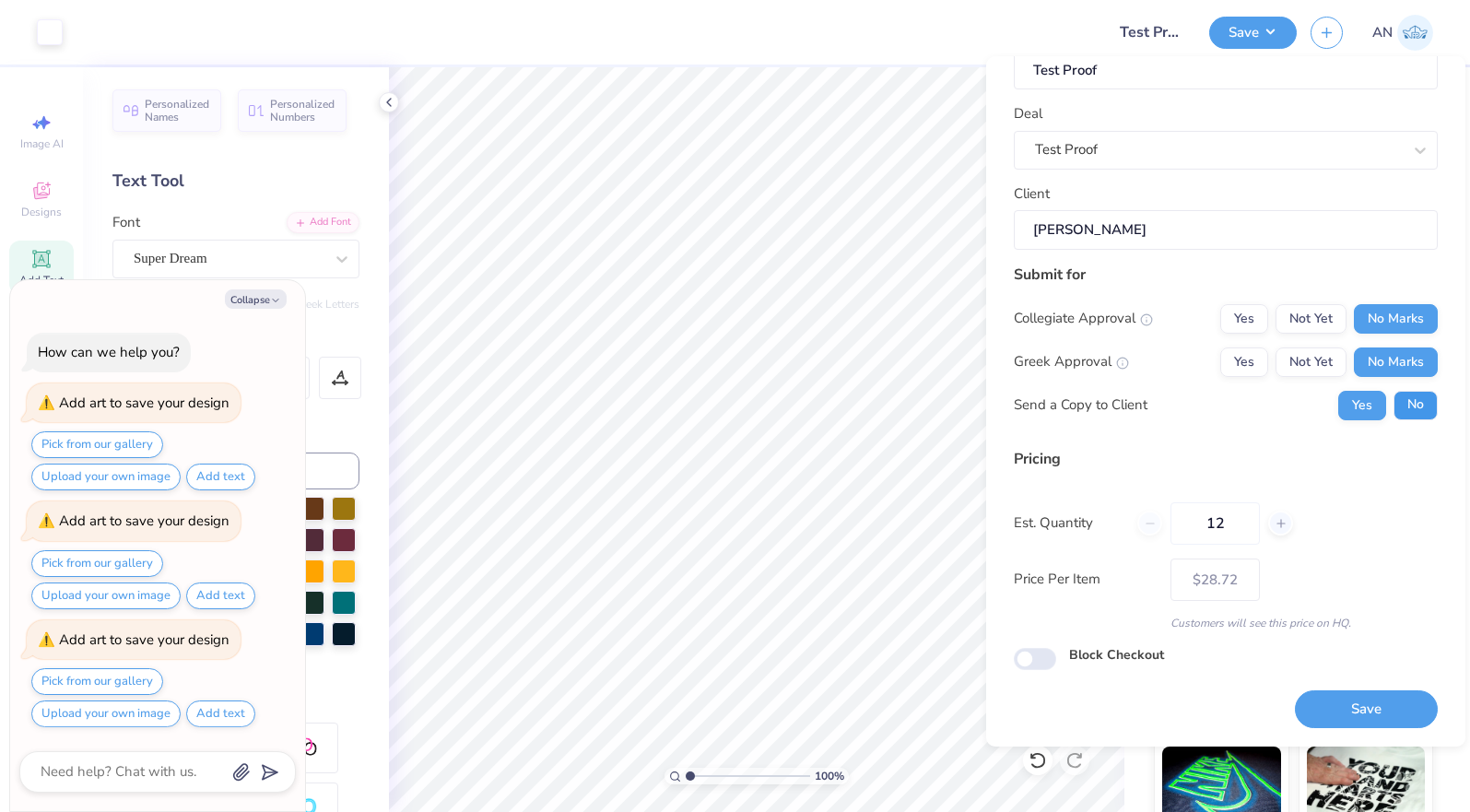
click at [1401, 415] on button "No" at bounding box center [1415, 405] width 44 height 29
type textarea "x"
click at [1350, 705] on button "Save" at bounding box center [1365, 709] width 142 height 38
type input "$28.72"
type textarea "x"
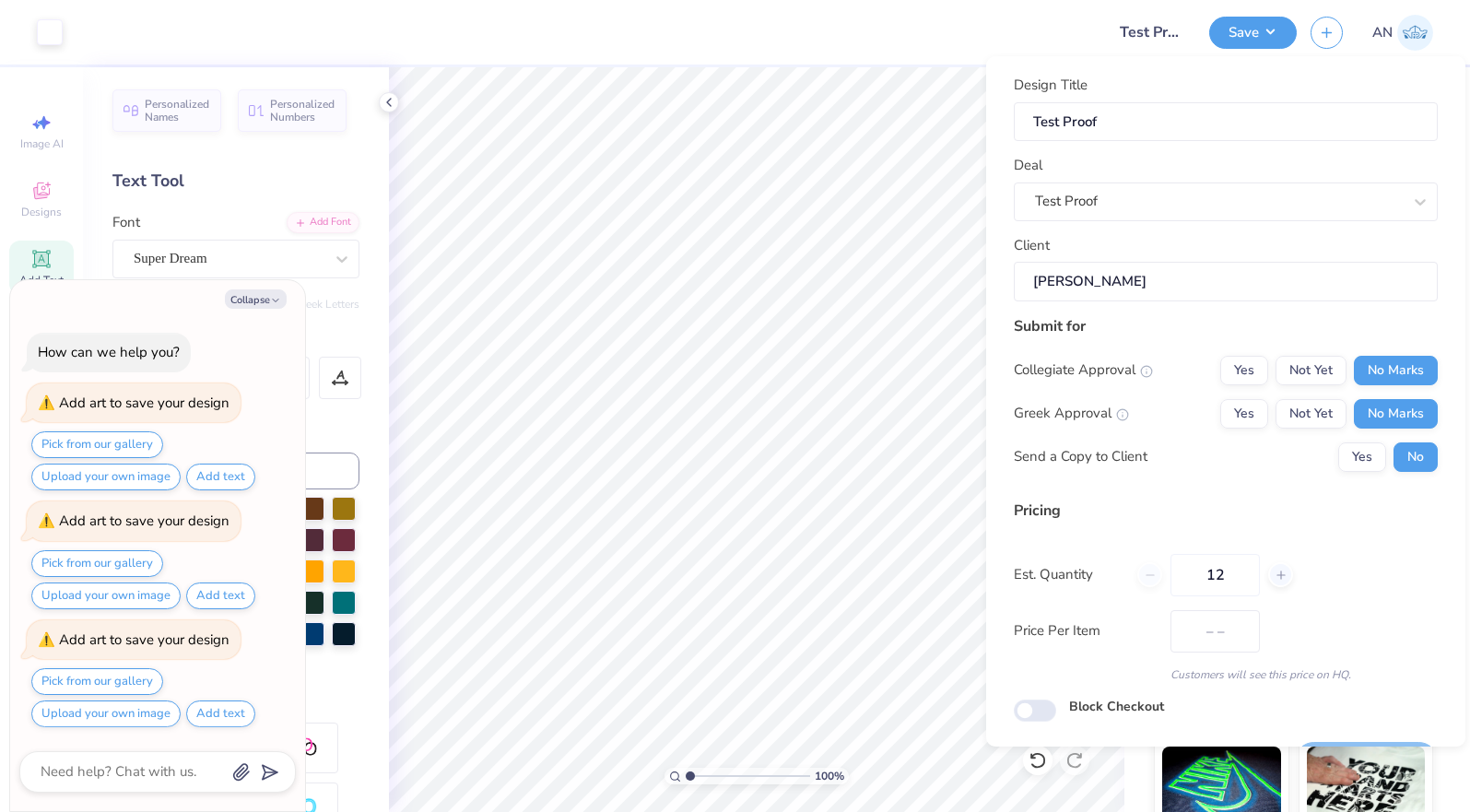
type input "$28.72"
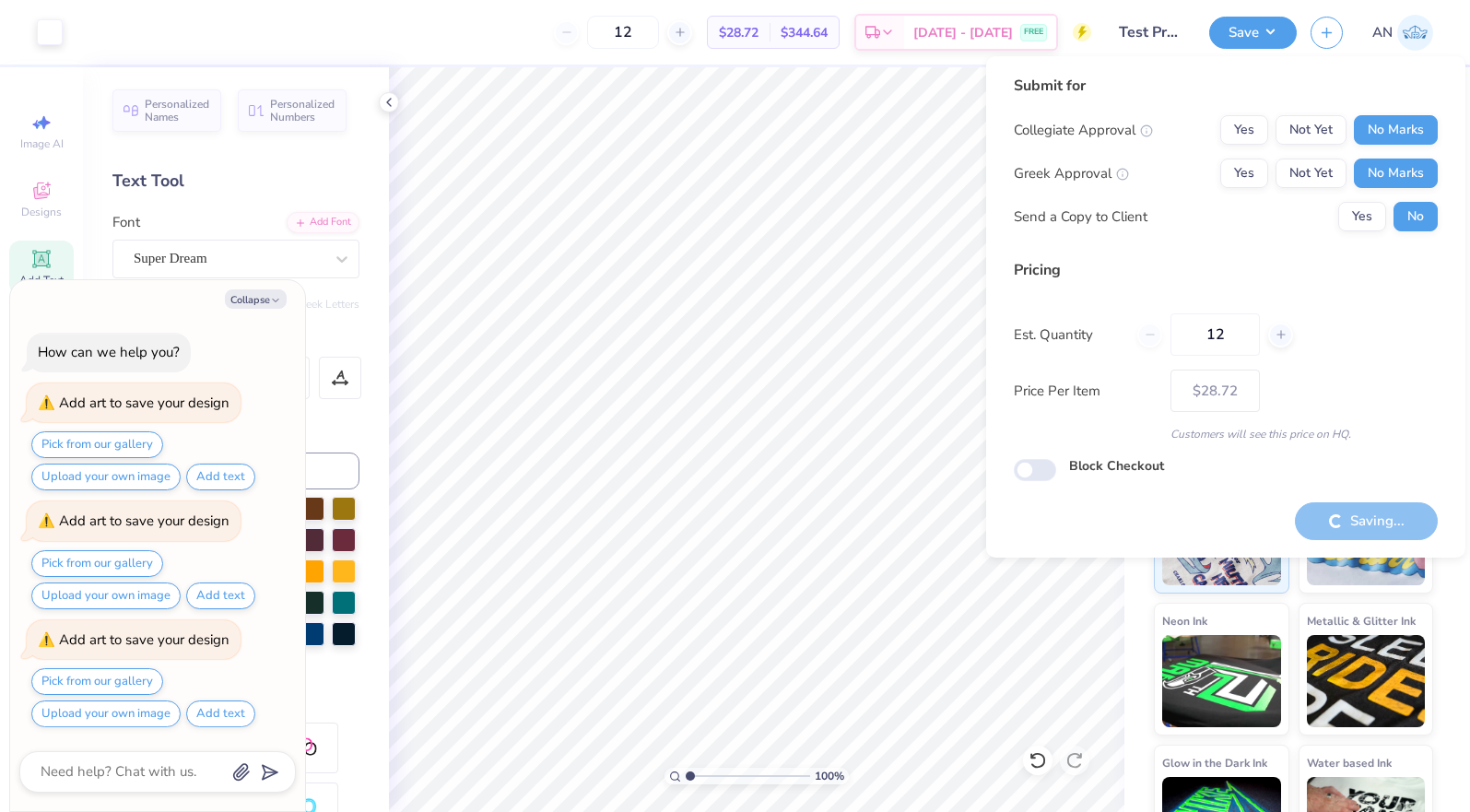
type textarea "x"
type input "$28.72"
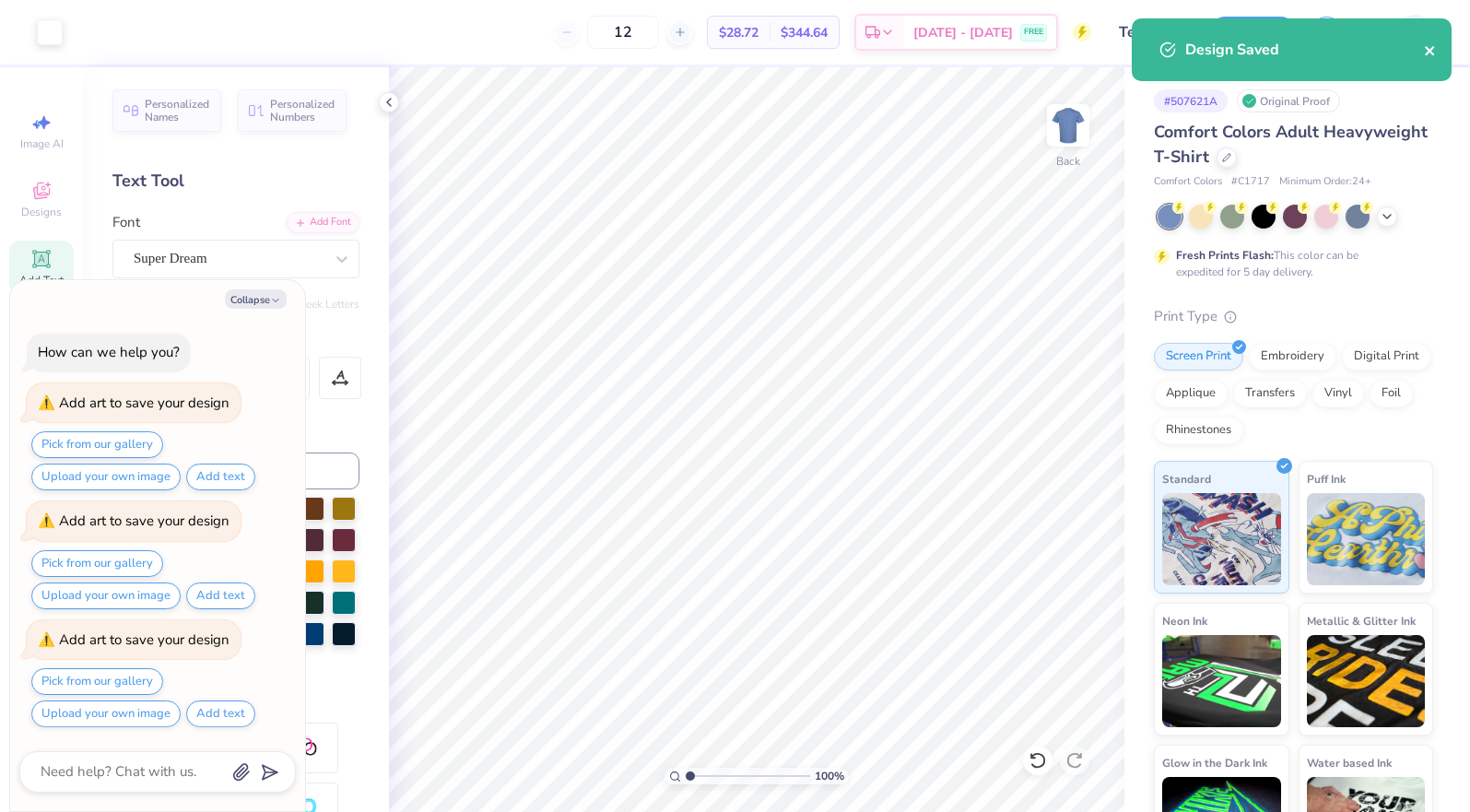
click at [1432, 50] on icon "close" at bounding box center [1430, 51] width 13 height 15
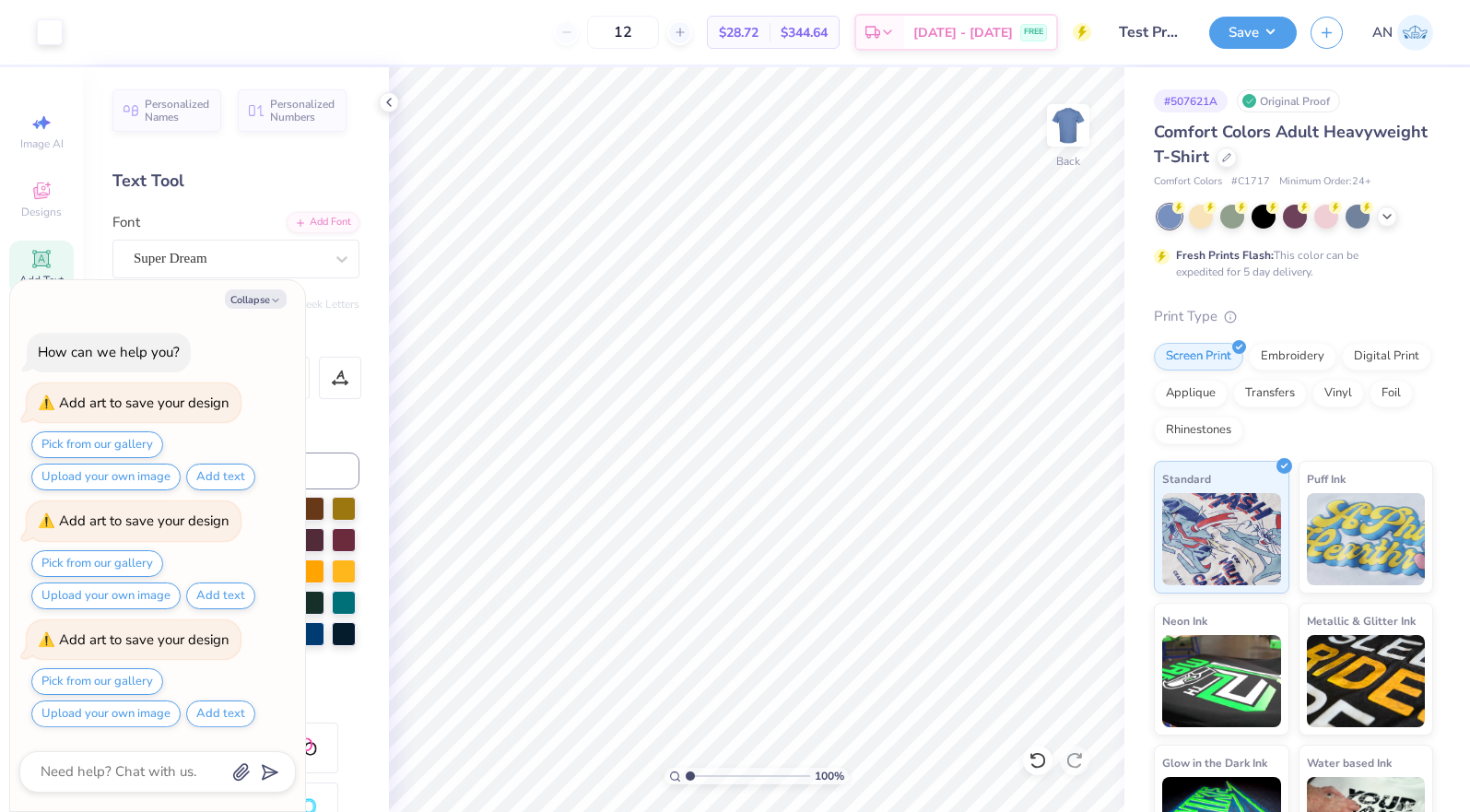
type textarea "x"
